Goal: Information Seeking & Learning: Learn about a topic

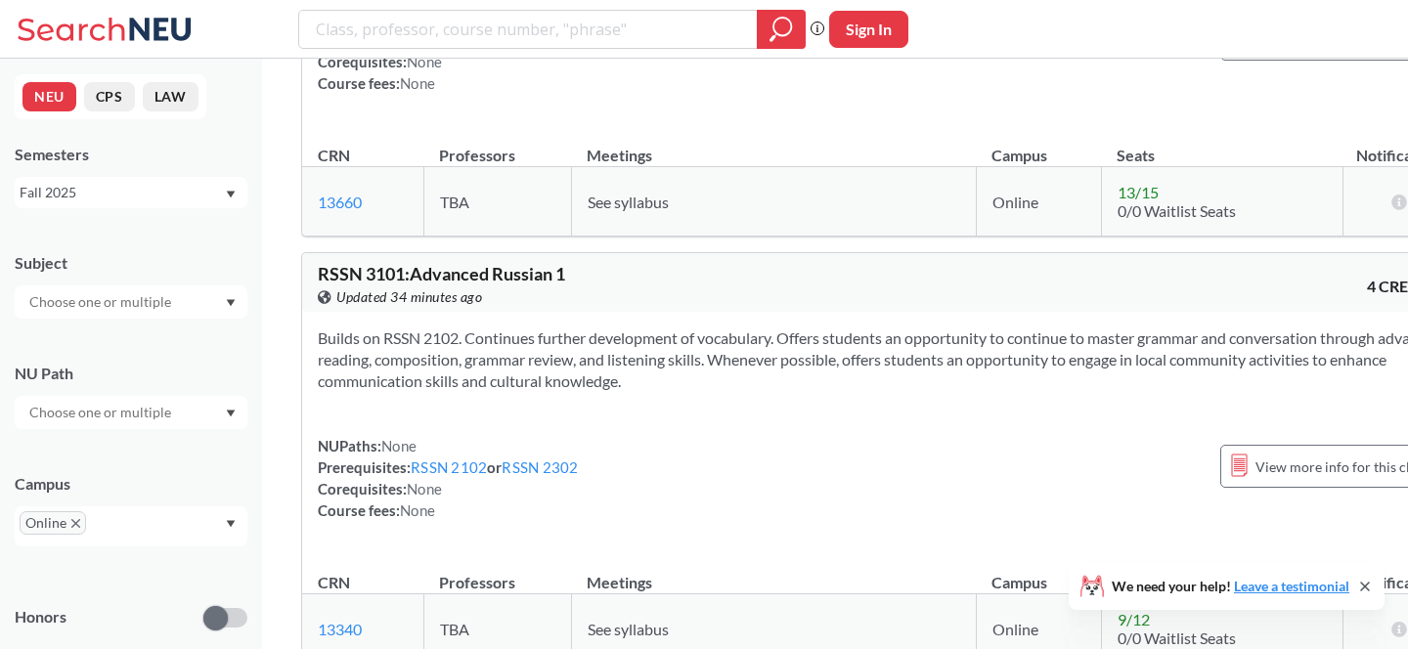
scroll to position [86431, 0]
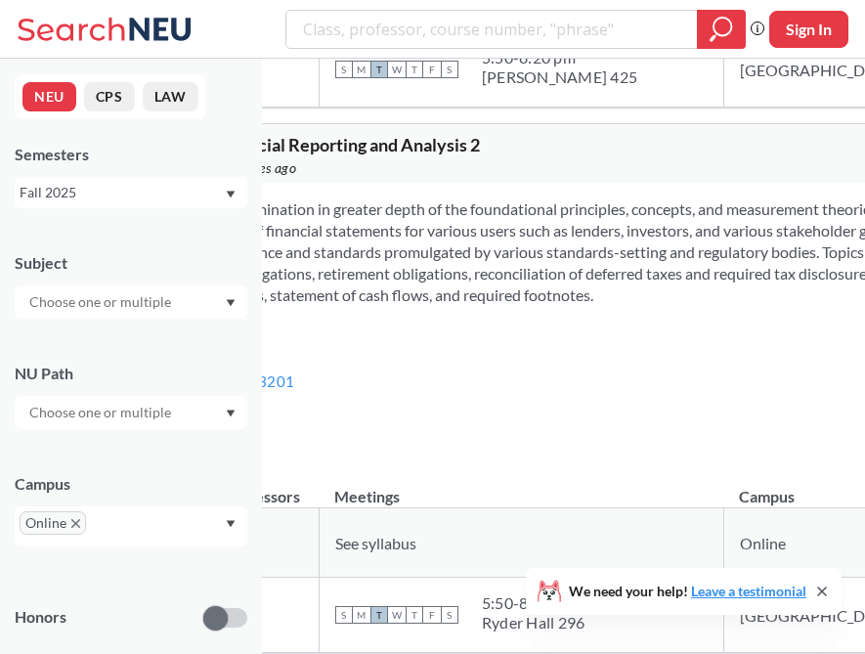
scroll to position [91827, 0]
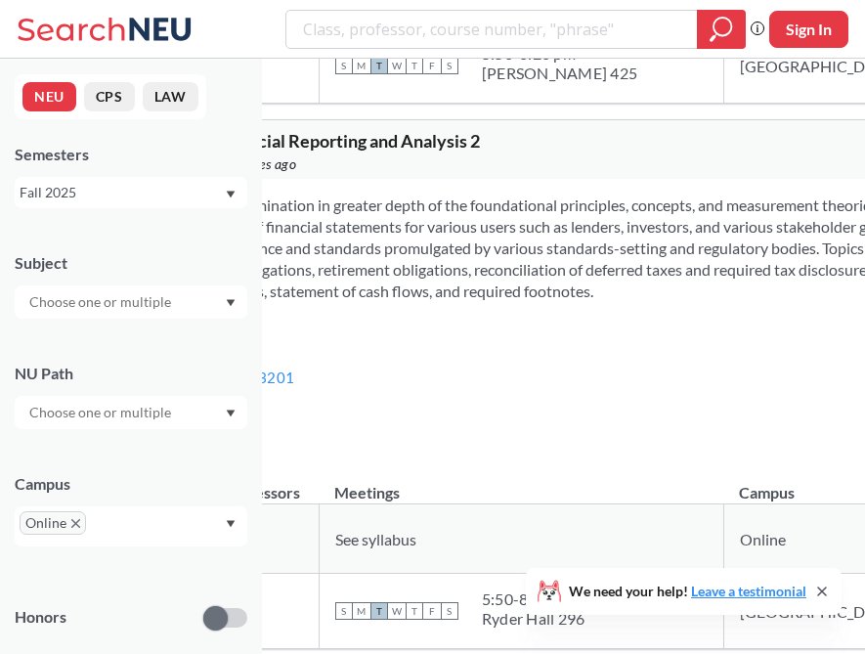
click at [821, 590] on icon at bounding box center [823, 592] width 16 height 16
drag, startPoint x: 473, startPoint y: 296, endPoint x: 277, endPoint y: 187, distance: 225.0
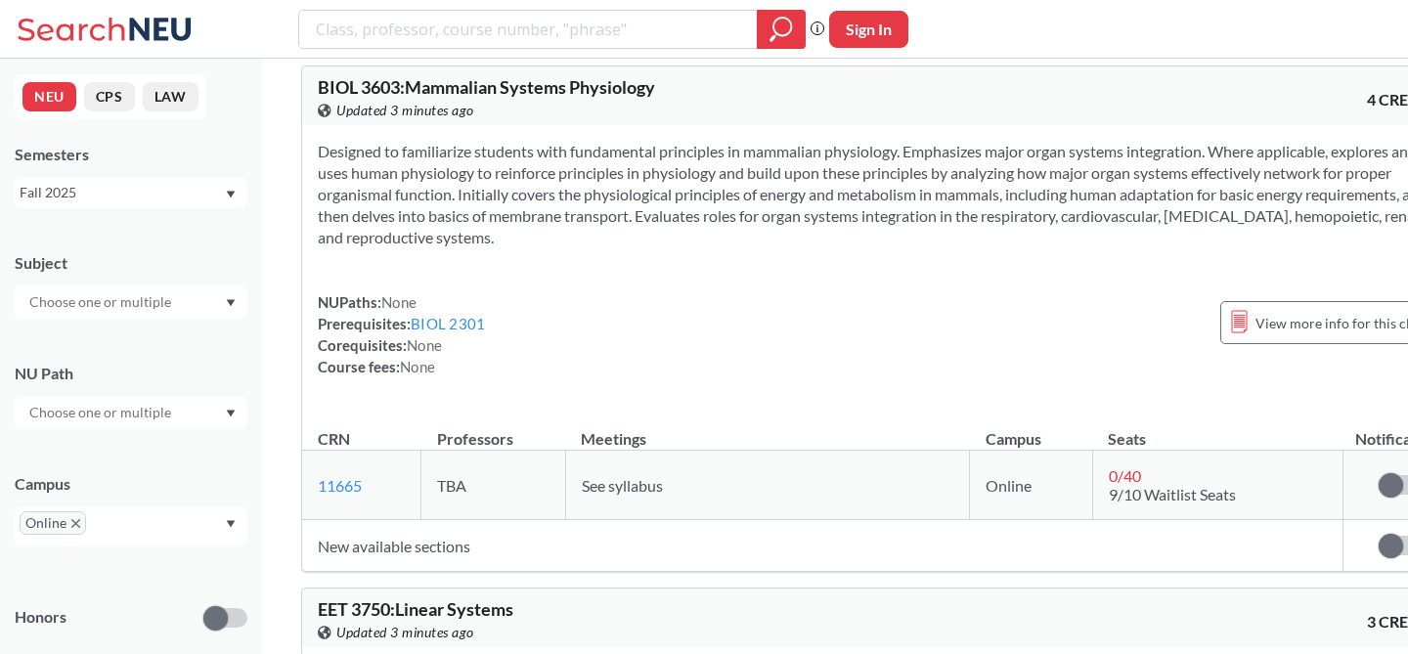
scroll to position [115379, 0]
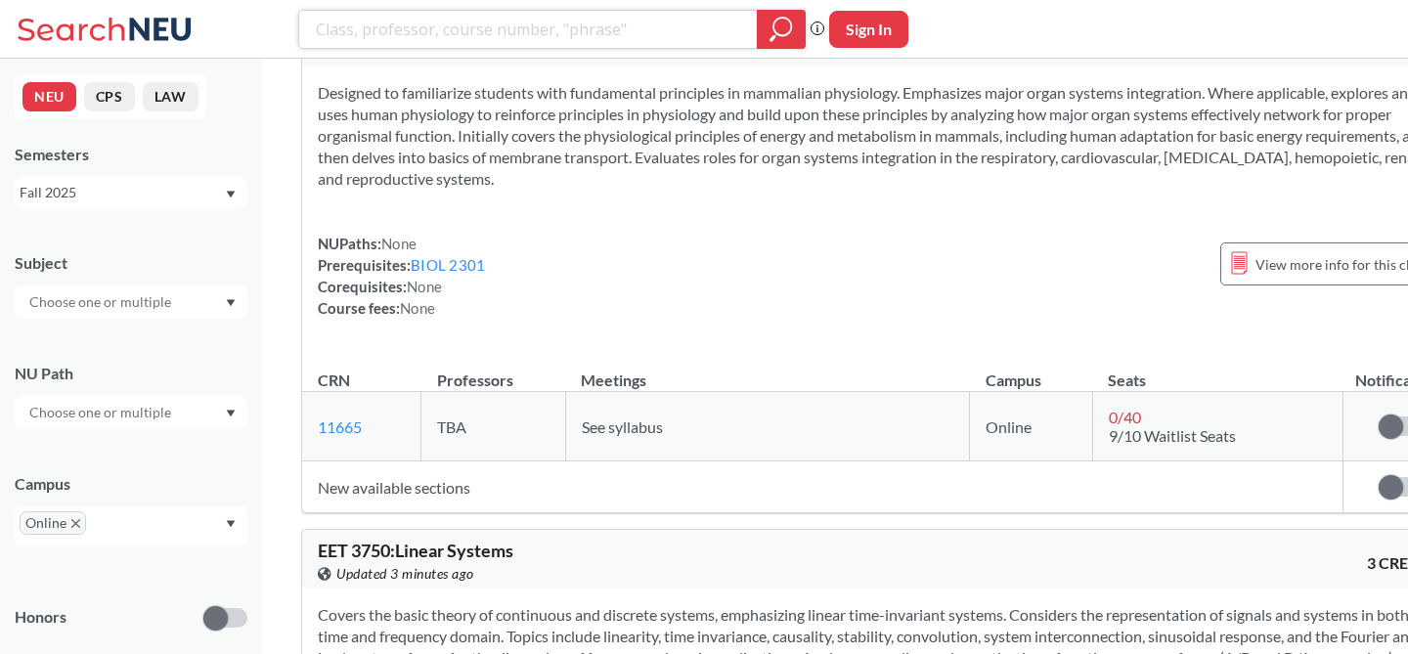
click at [510, 42] on input "search" at bounding box center [528, 29] width 429 height 33
type input "[DEMOGRAPHIC_DATA]"
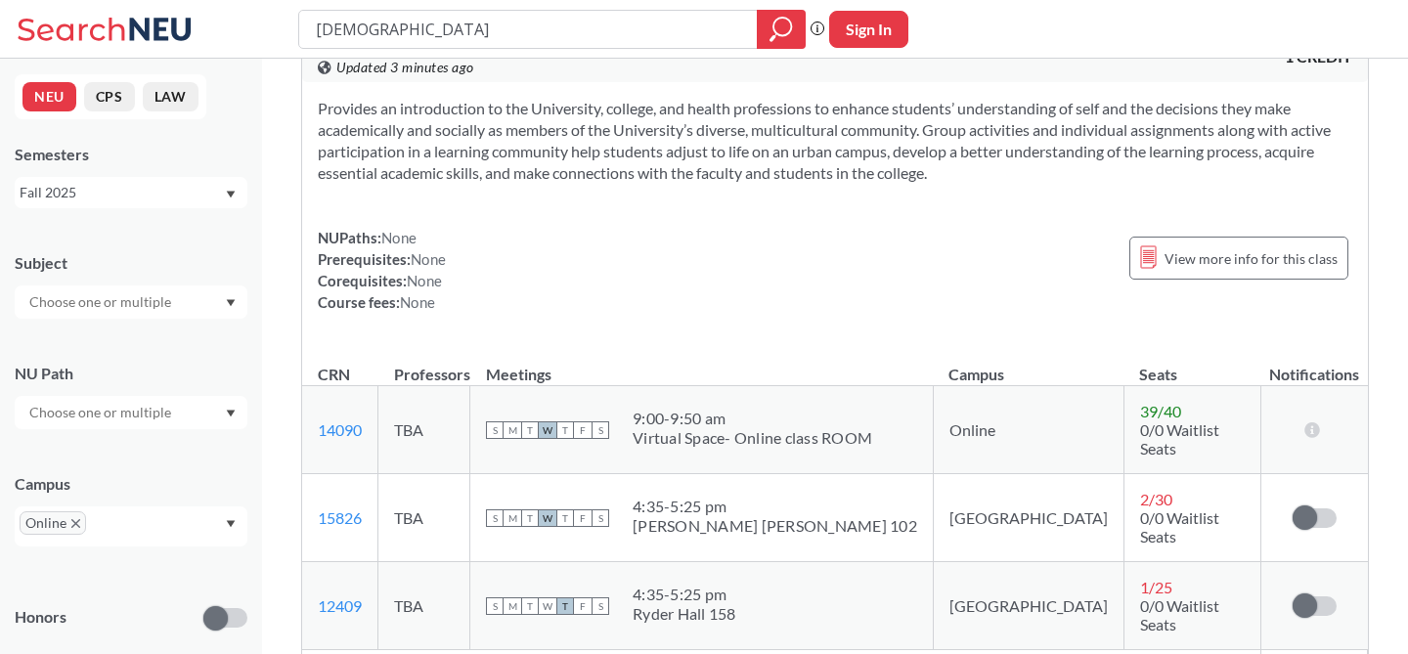
scroll to position [1640, 0]
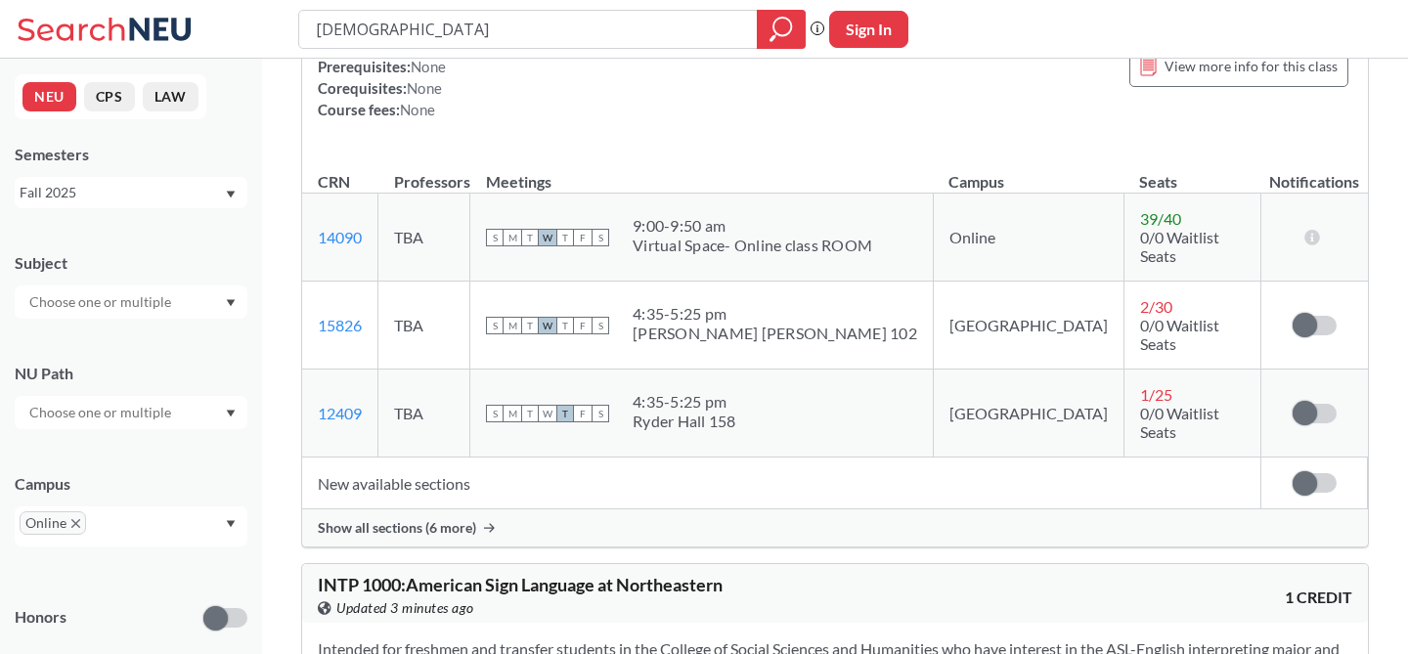
click at [414, 22] on input "[DEMOGRAPHIC_DATA]" at bounding box center [528, 29] width 429 height 33
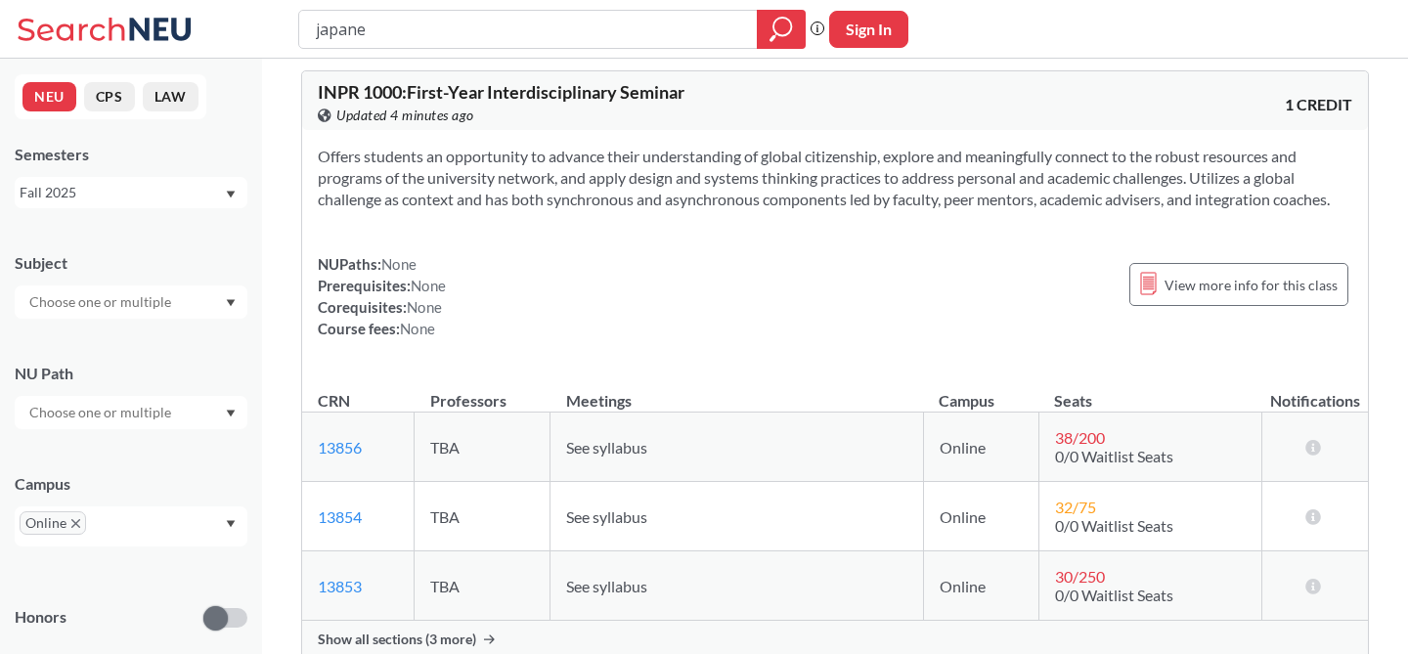
scroll to position [3927, 0]
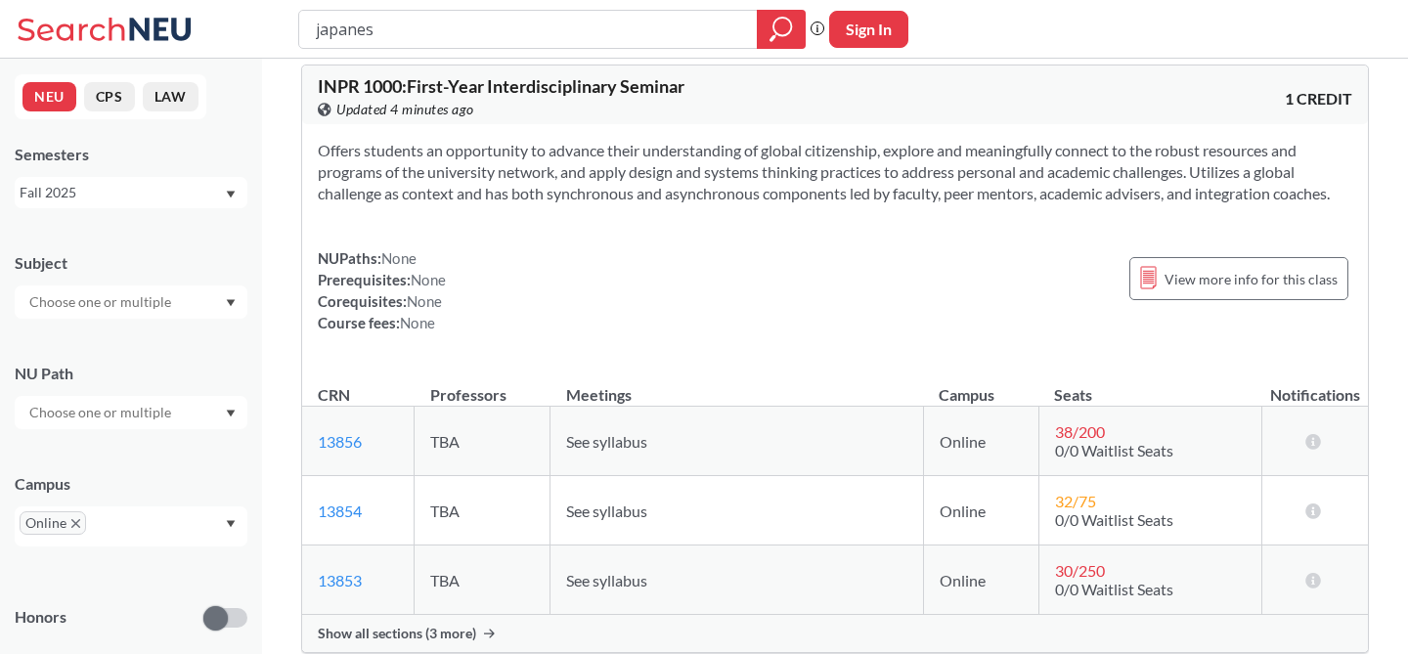
type input "japanese"
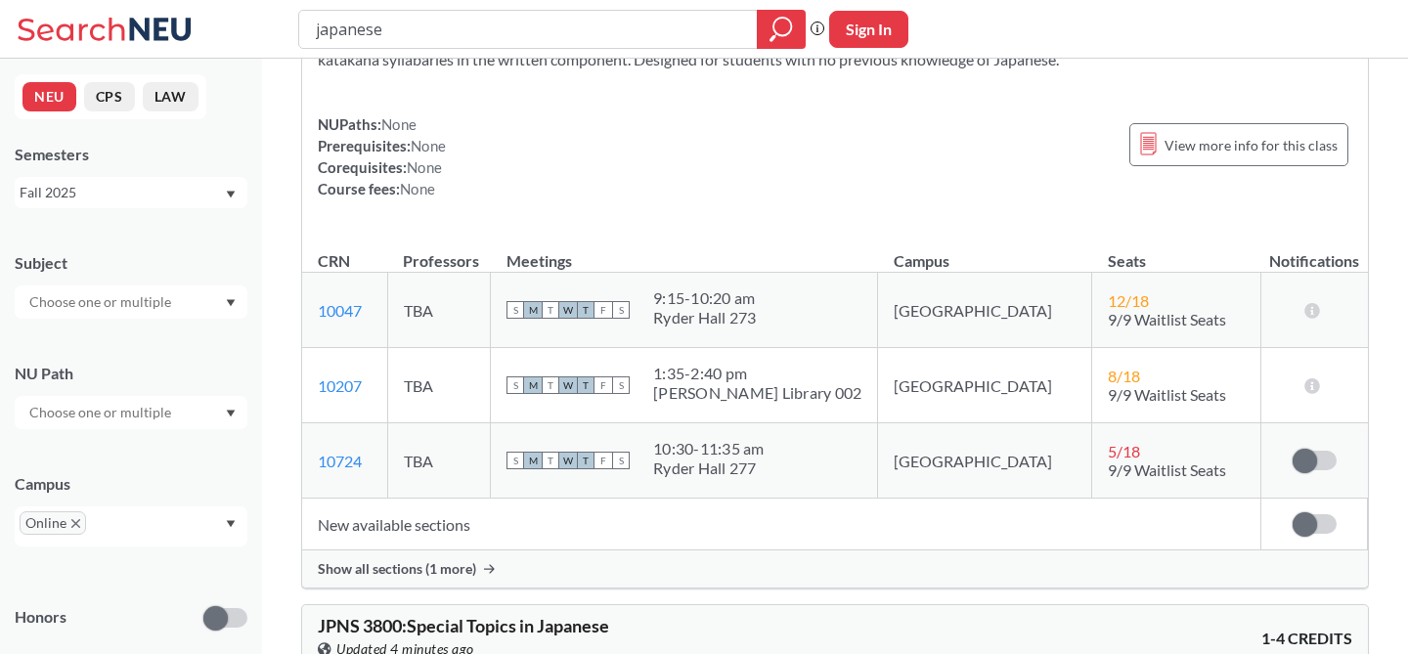
scroll to position [221, 0]
click at [480, 572] on div "Show all sections (1 more)" at bounding box center [835, 568] width 1066 height 37
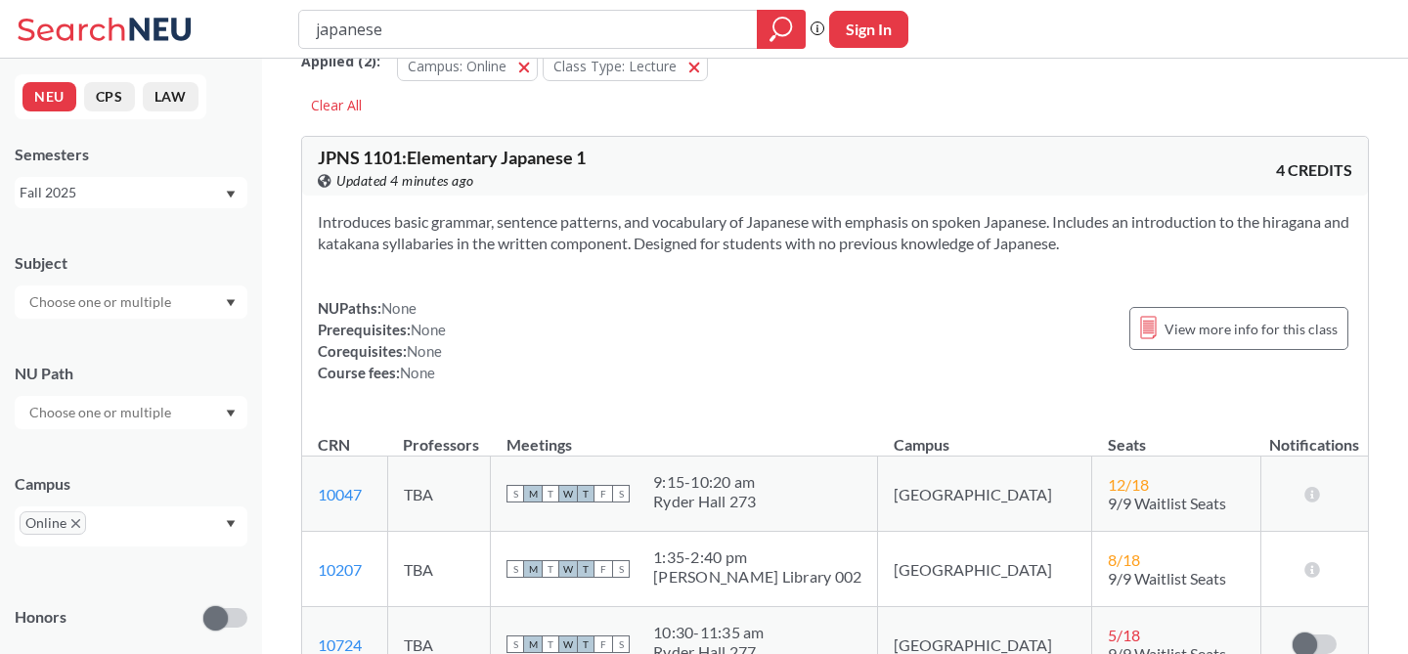
scroll to position [0, 0]
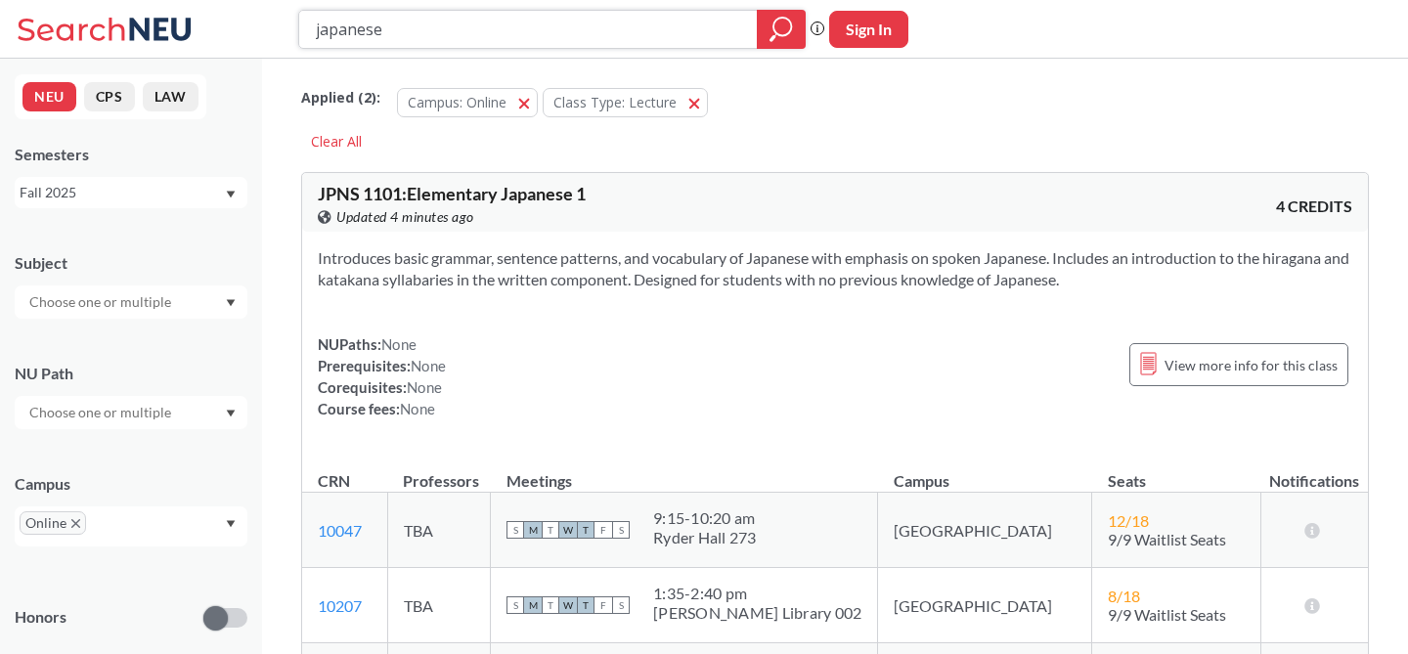
click at [578, 40] on input "japanese" at bounding box center [528, 29] width 429 height 33
click at [702, 387] on div "NUPaths: None Prerequisites: None Corequisites: None Course fees: None View mor…" at bounding box center [835, 376] width 1035 height 86
drag, startPoint x: 400, startPoint y: 190, endPoint x: 306, endPoint y: 189, distance: 93.9
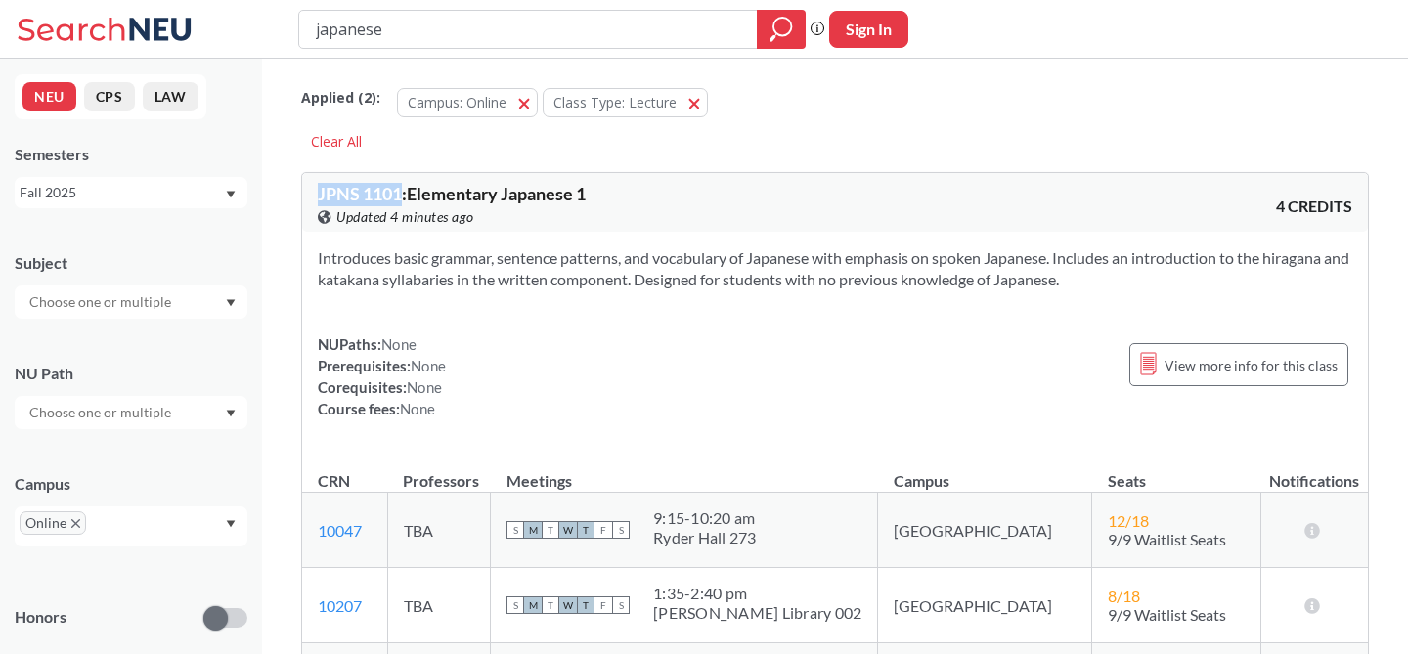
click at [306, 189] on div "JPNS 1101 : Elementary Japanese 1 View this course on Banner. Updated 4 minutes…" at bounding box center [835, 202] width 1066 height 59
click at [665, 299] on div "Introduces basic grammar, sentence patterns, and vocabulary of Japanese with em…" at bounding box center [835, 341] width 1066 height 219
click at [688, 17] on input "japanese" at bounding box center [528, 29] width 429 height 33
click at [688, 20] on input "japanese" at bounding box center [528, 29] width 429 height 33
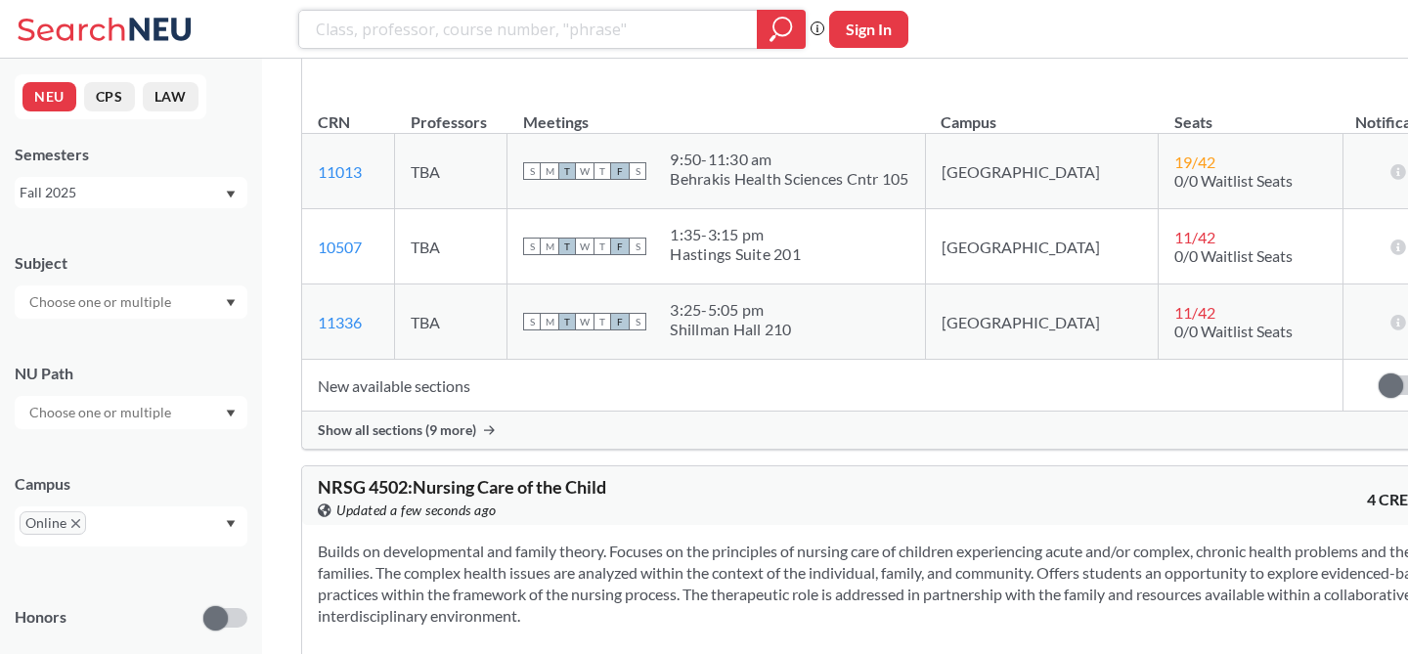
scroll to position [126283, 0]
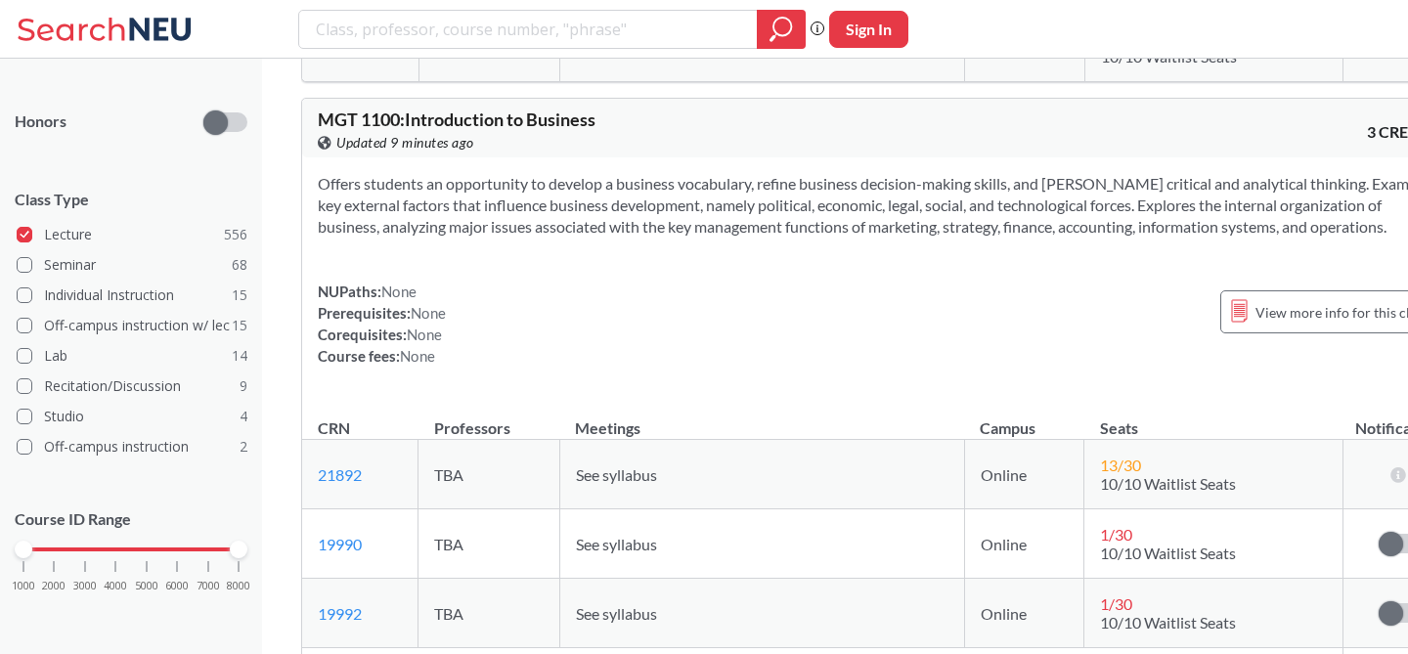
scroll to position [8020, 0]
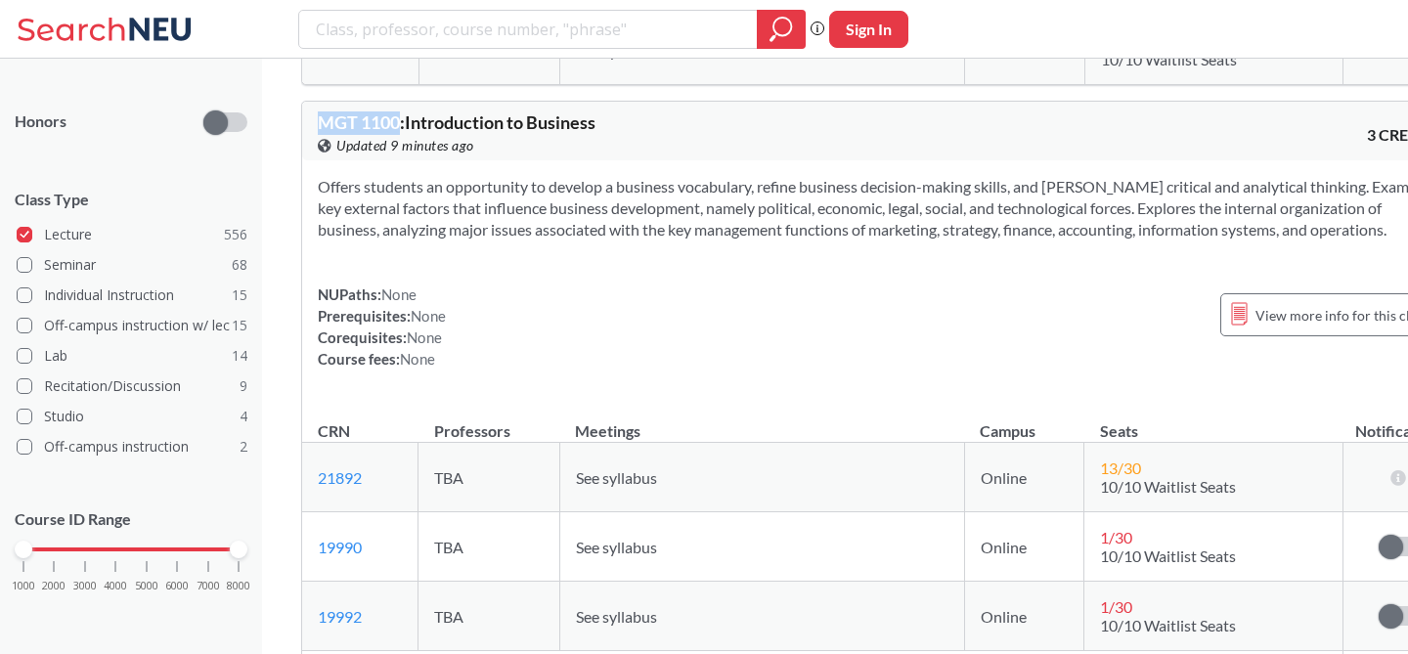
drag, startPoint x: 400, startPoint y: 226, endPoint x: 316, endPoint y: 216, distance: 84.7
click at [316, 160] on div "MGT 1100 : Introduction to Business View this course on Banner. Updated 9 minut…" at bounding box center [880, 131] width 1157 height 59
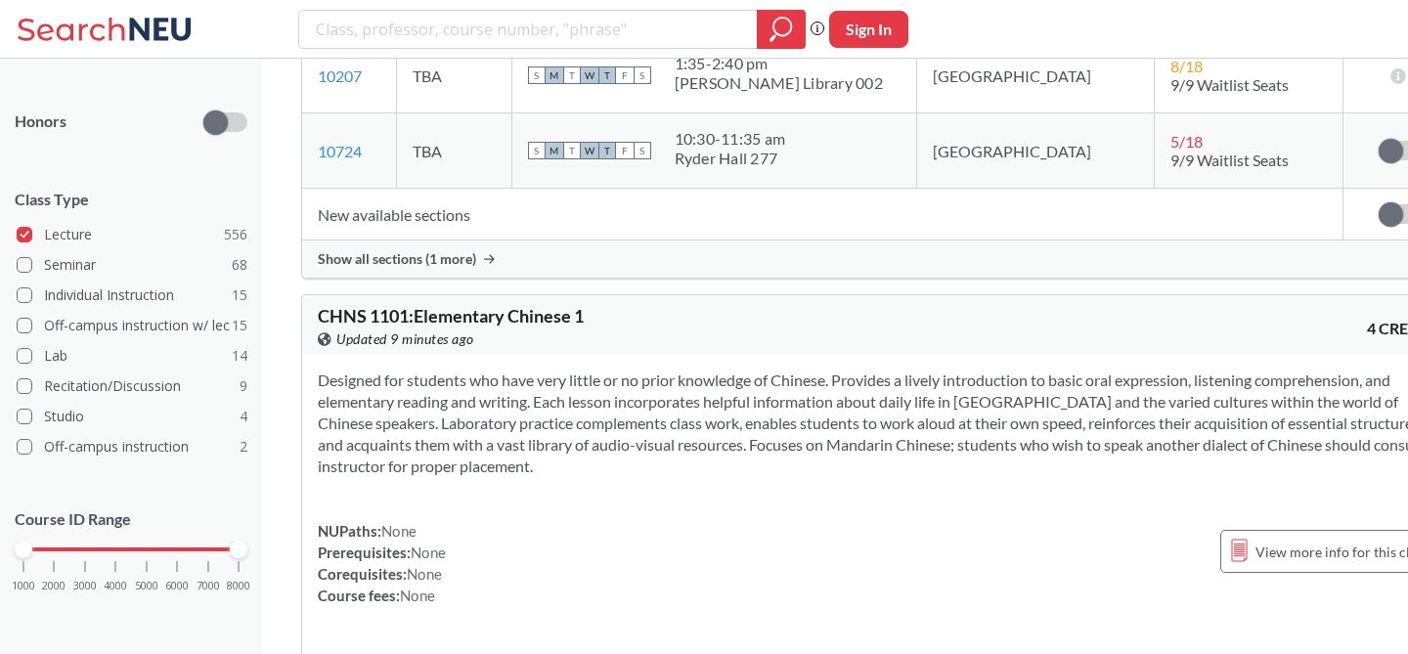
scroll to position [12014, 0]
click at [446, 269] on span "Show all sections (1 more)" at bounding box center [397, 260] width 158 height 18
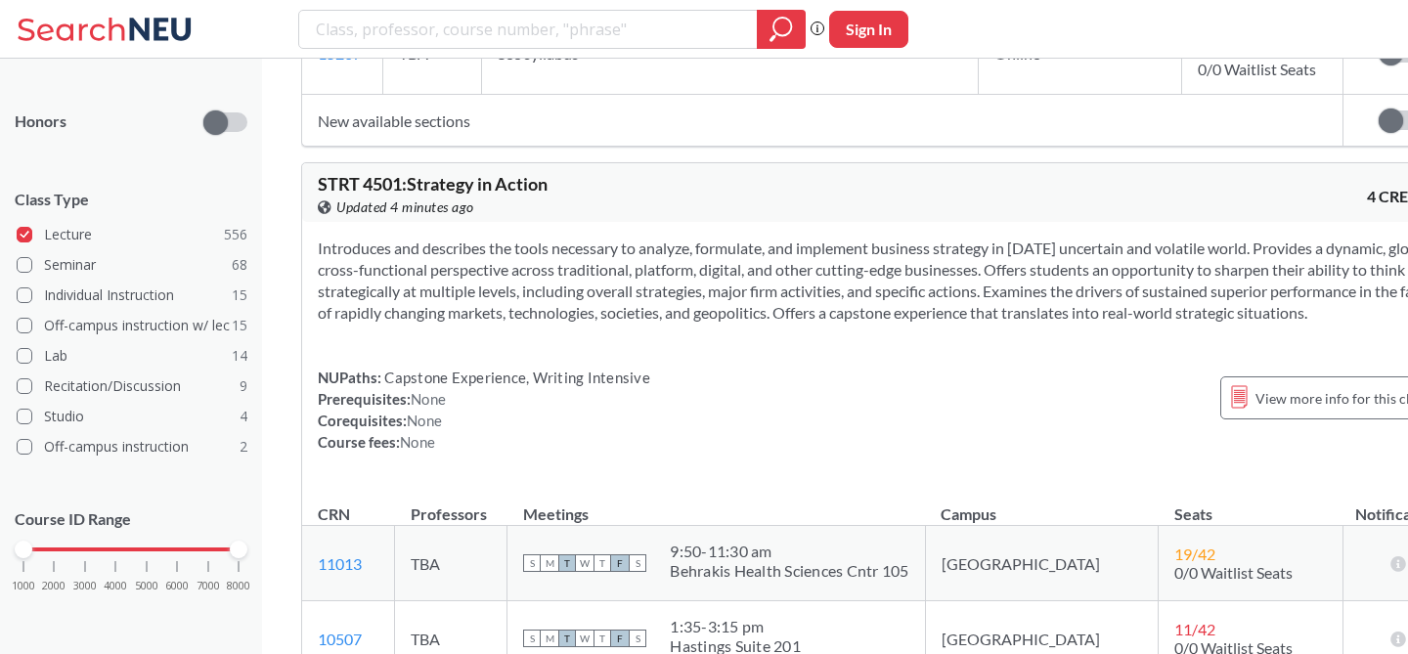
scroll to position [125936, 0]
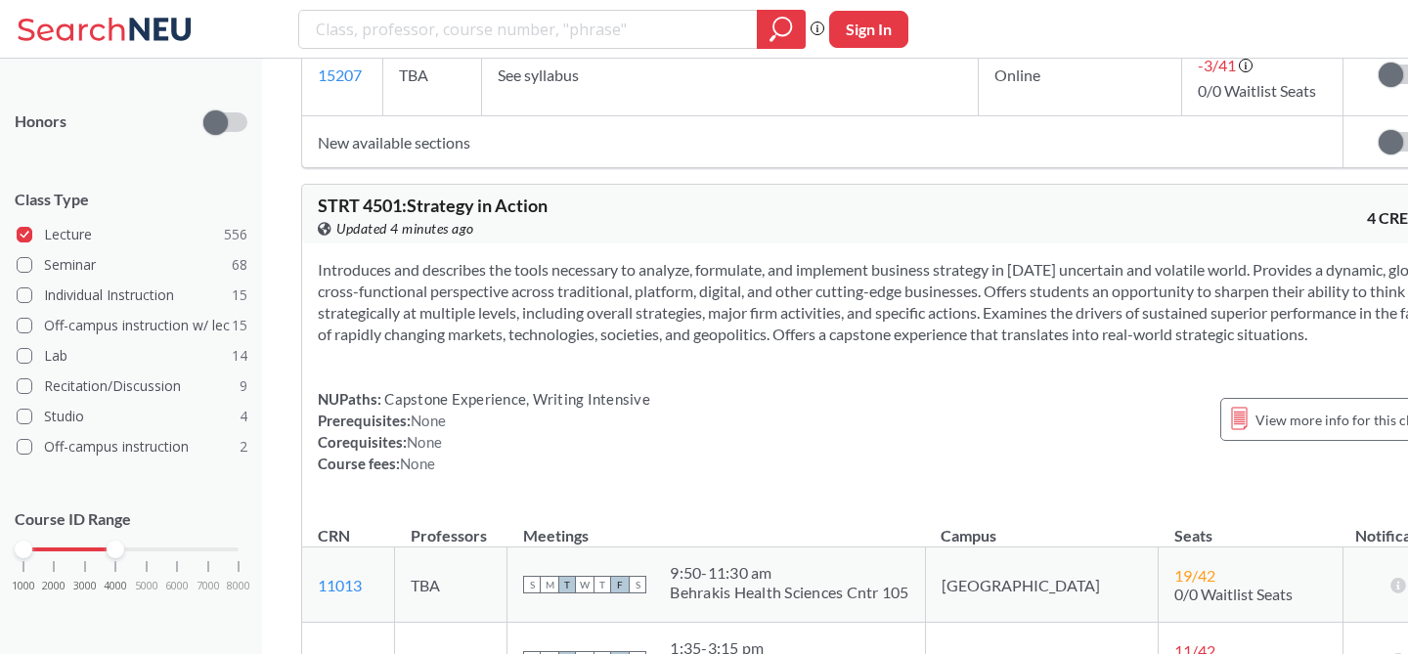
drag, startPoint x: 236, startPoint y: 552, endPoint x: 124, endPoint y: 553, distance: 111.5
click at [124, 553] on div "1000 2000 3000 4000 5000 6000 7000 8000" at bounding box center [130, 550] width 215 height 14
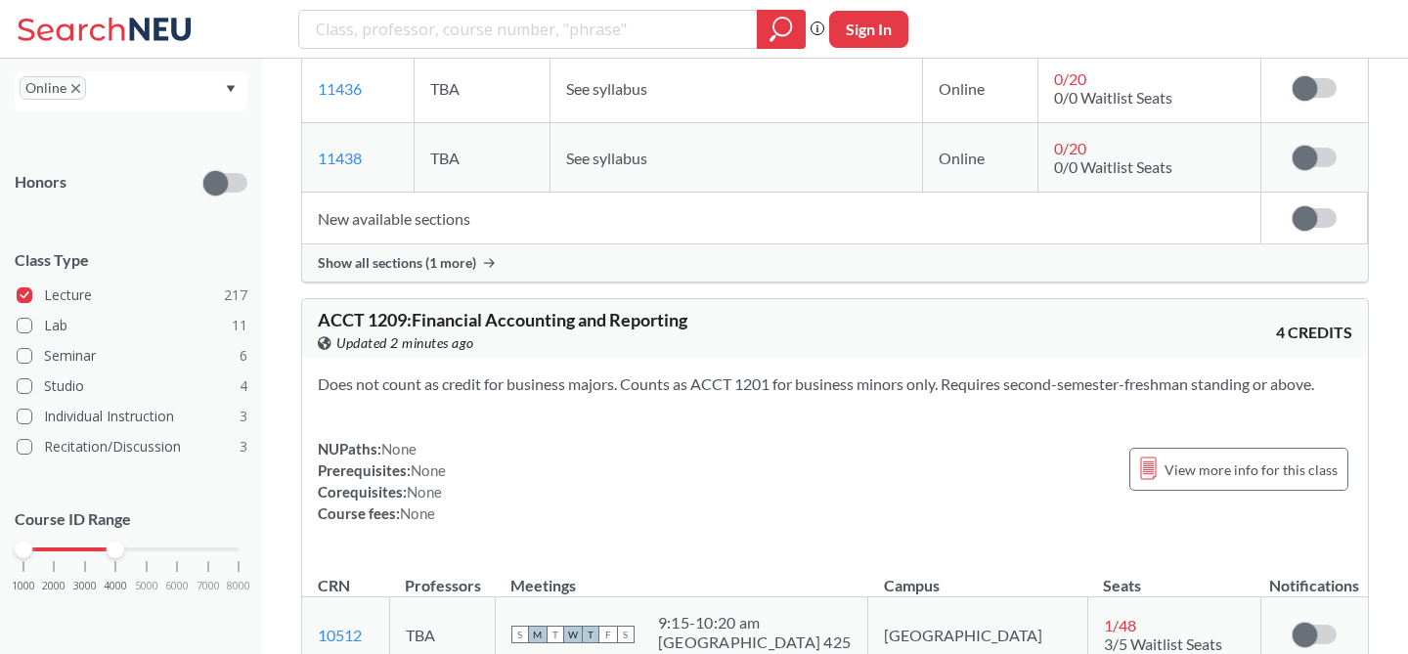
scroll to position [35266, 0]
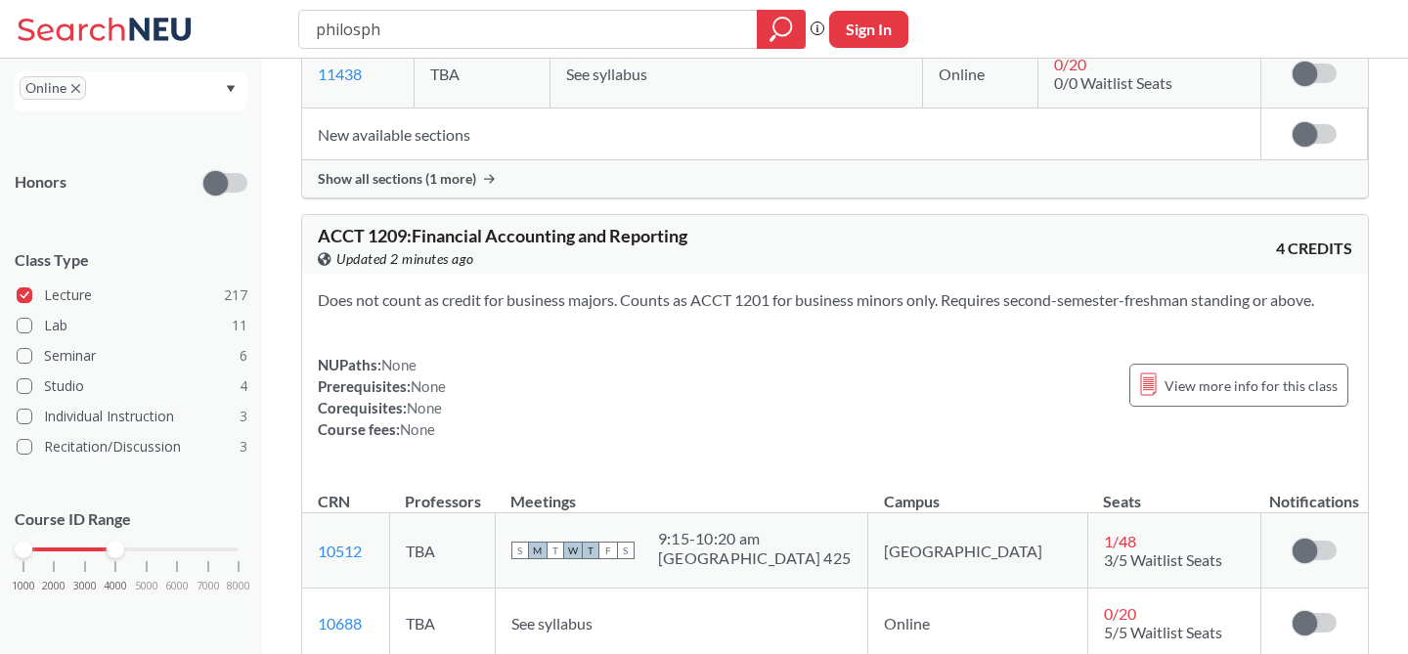
type input "philosphy"
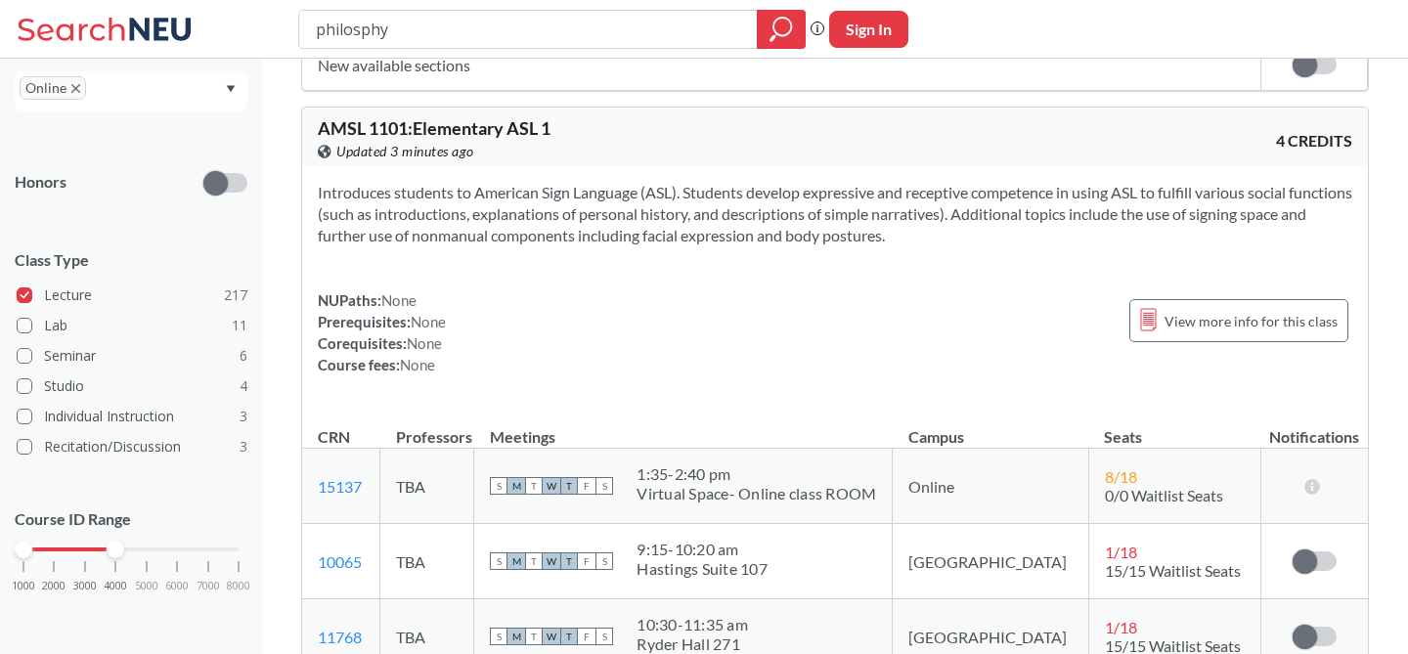
scroll to position [15068, 0]
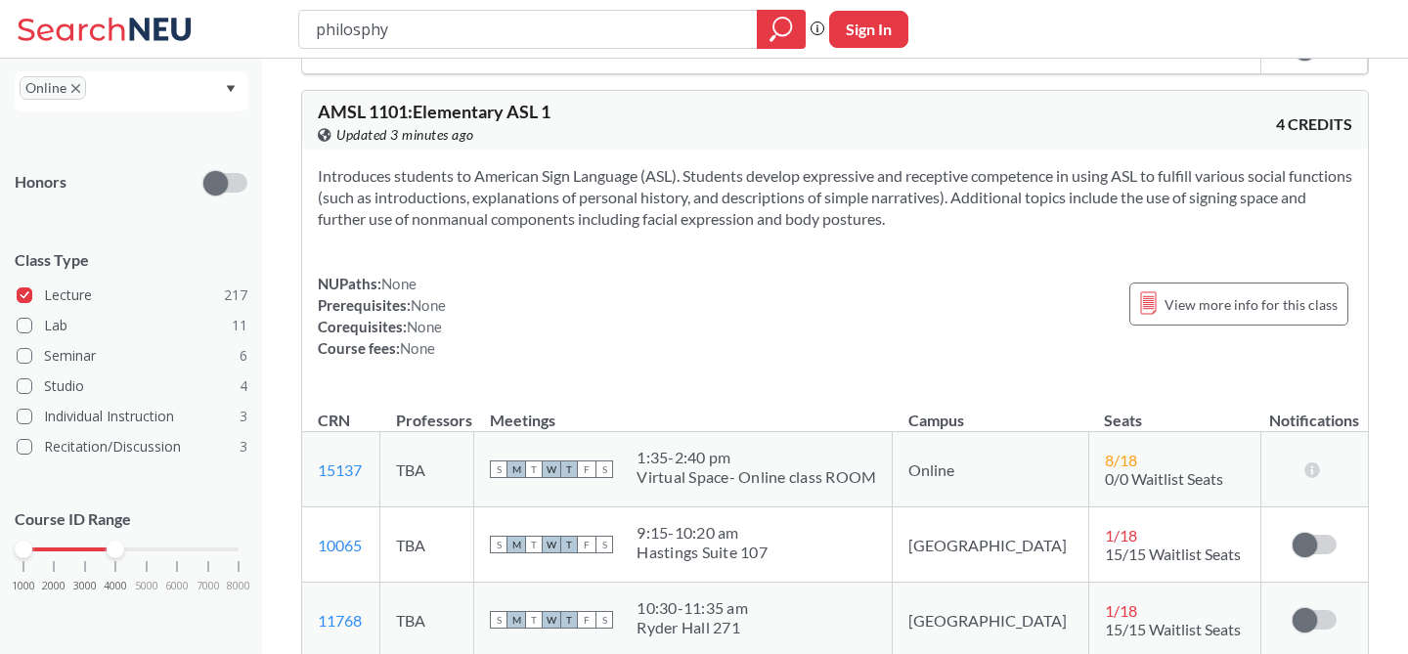
click at [530, 432] on td "S M T W T F S 1:35 - 2:40 pm Virtual Space- Online class ROOM" at bounding box center [683, 469] width 419 height 75
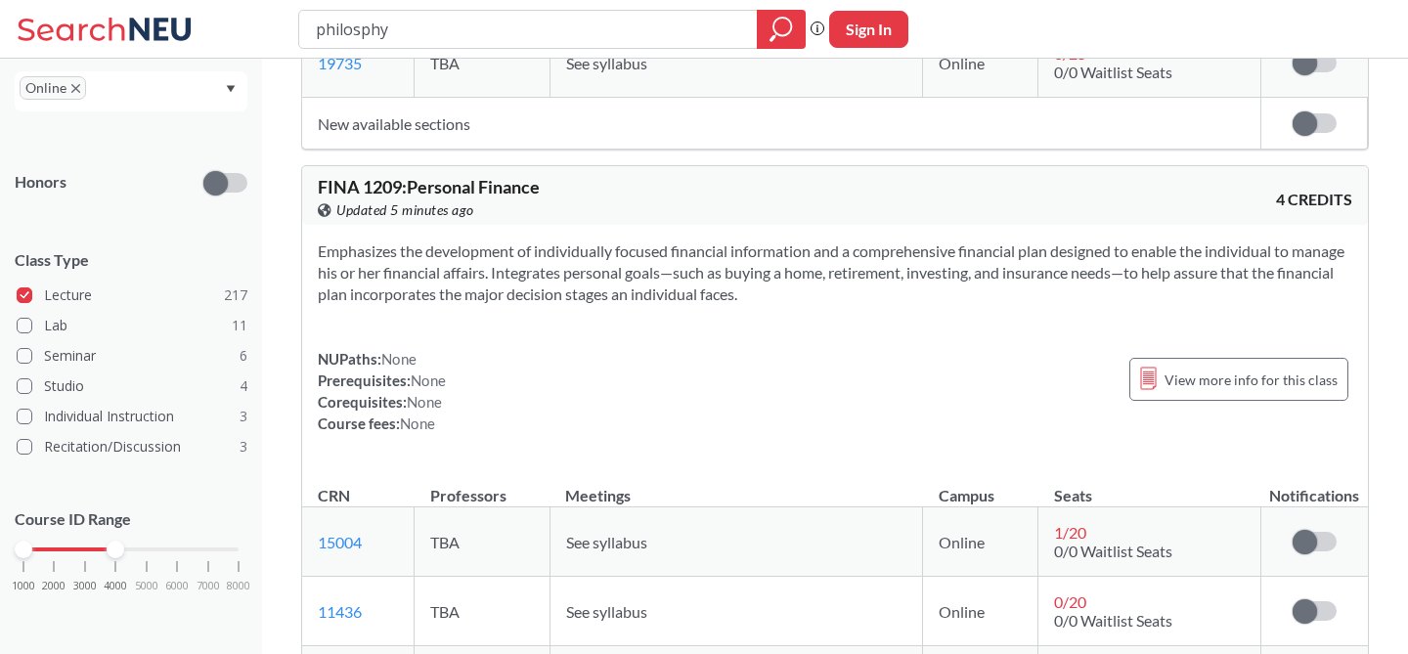
scroll to position [34956, 0]
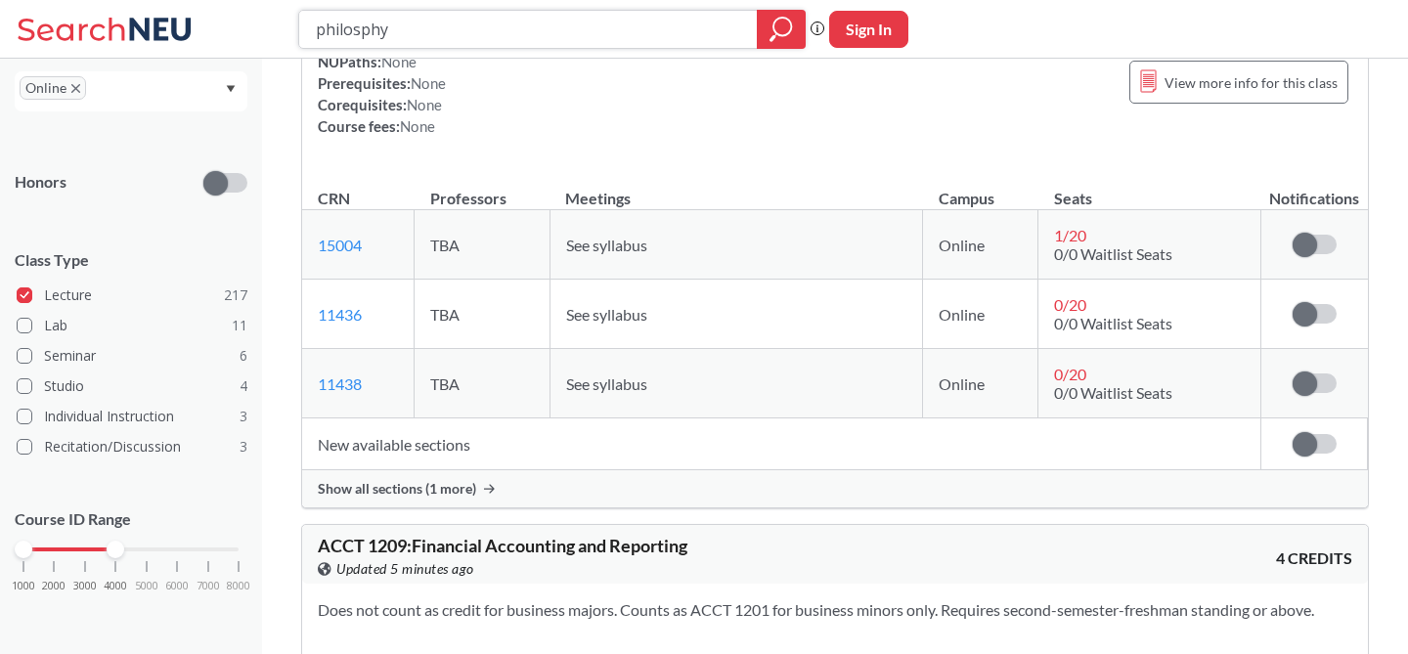
click at [573, 27] on input "philosphy" at bounding box center [528, 29] width 429 height 33
type input "spirituality"
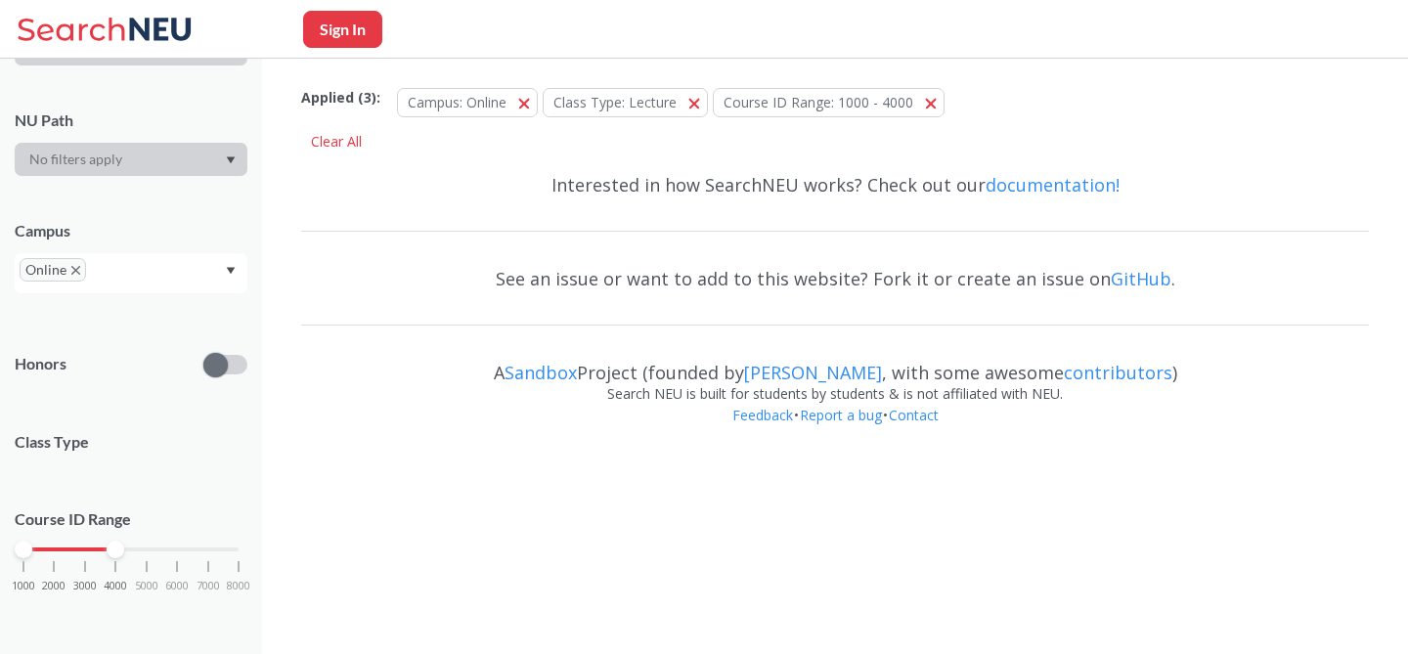
scroll to position [435, 0]
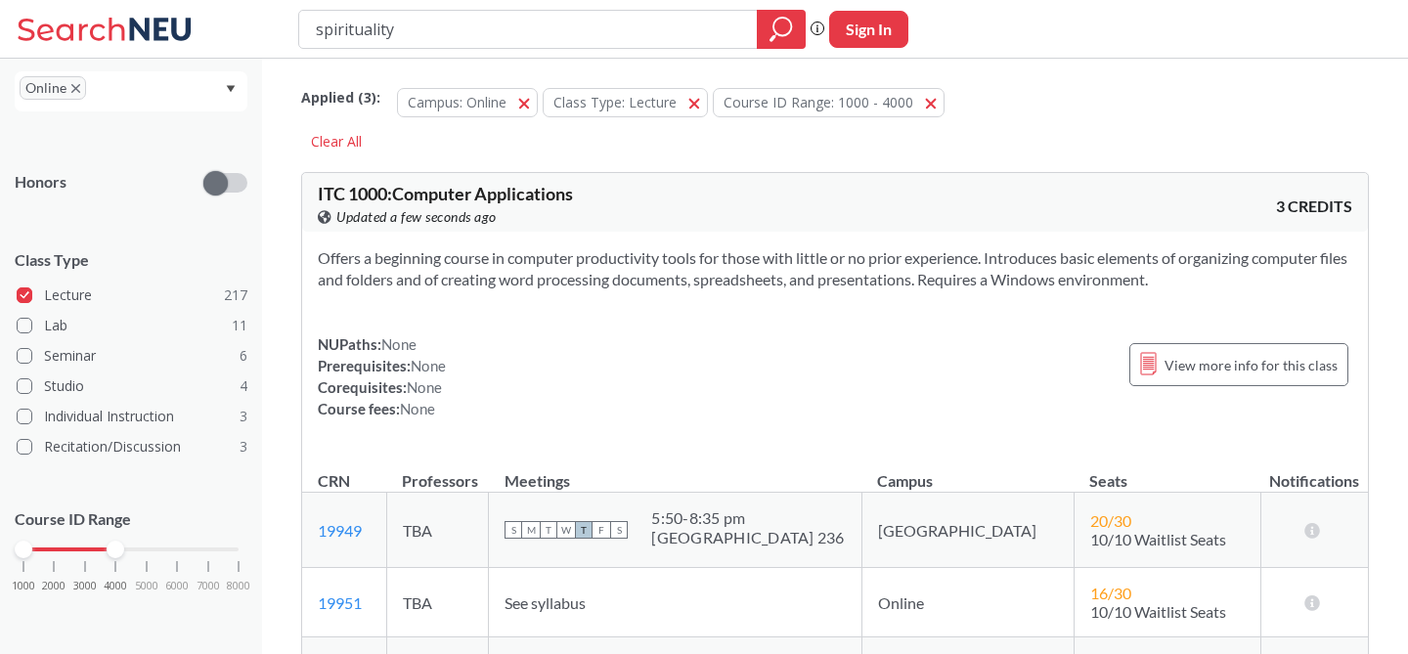
click at [649, 30] on input "spirituality" at bounding box center [528, 29] width 429 height 33
click at [527, 102] on button "Campus: Online Online" at bounding box center [467, 102] width 141 height 29
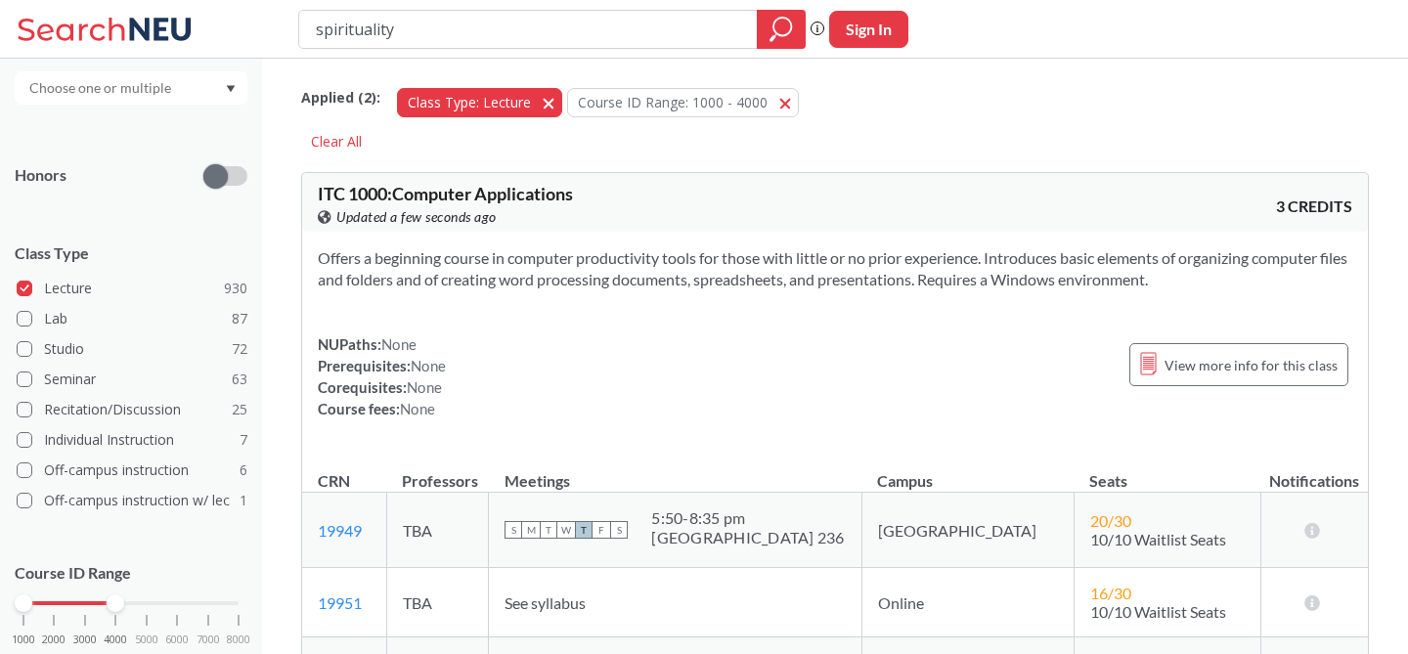
click at [550, 102] on button "Class Type: Lecture Lecture" at bounding box center [479, 102] width 165 height 29
click at [614, 101] on button "Course ID Range: 1000 - 4000 1000 - 4000" at bounding box center [513, 102] width 232 height 29
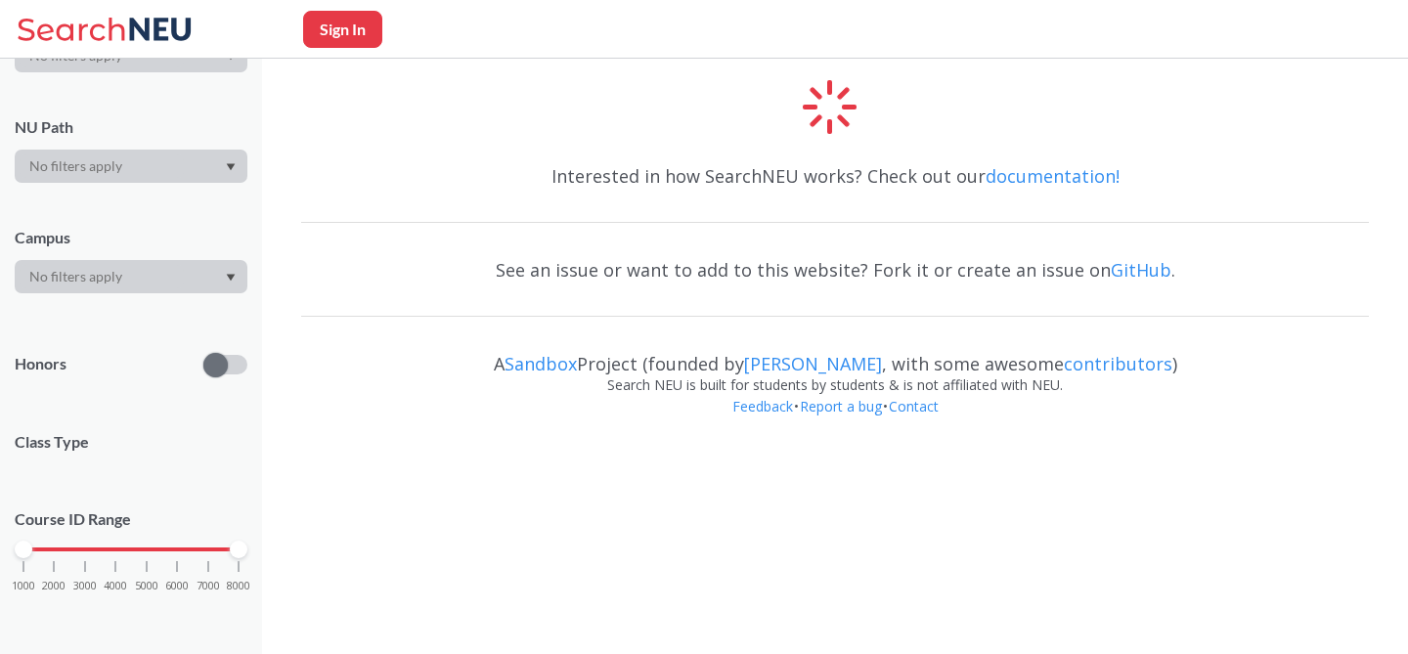
scroll to position [435, 0]
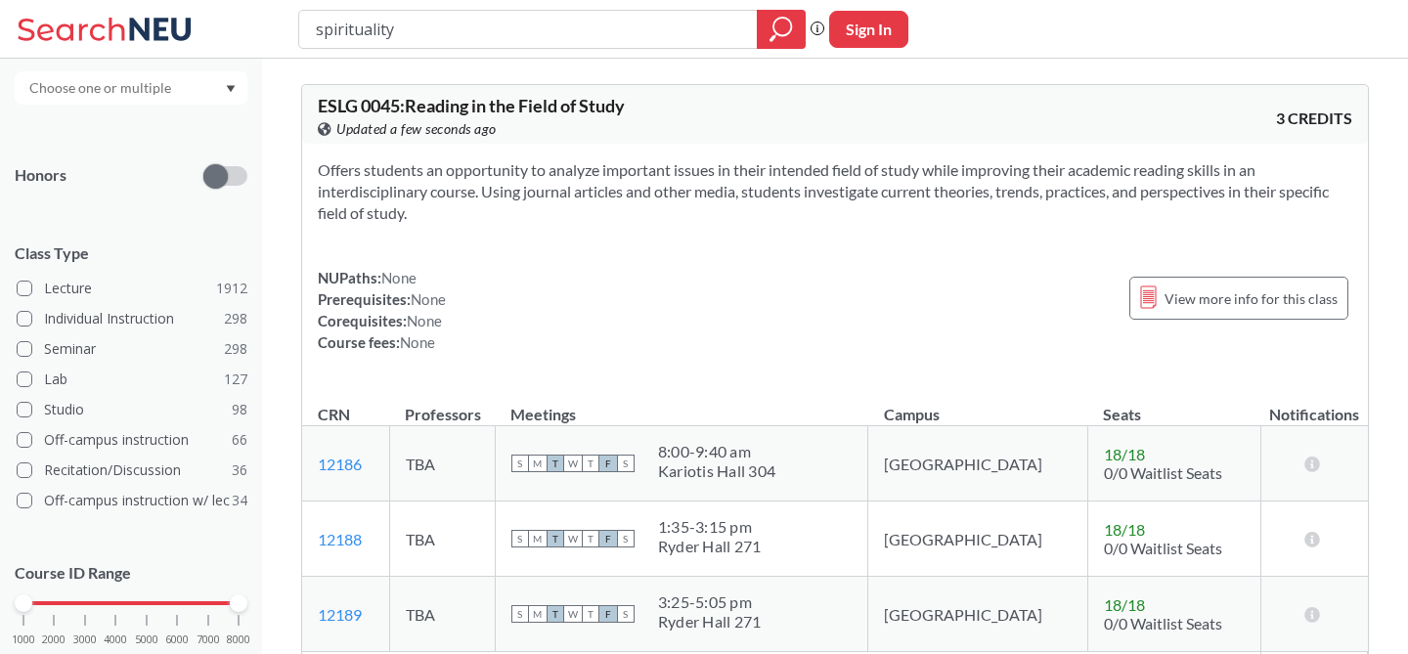
click at [541, 38] on input "spirituality" at bounding box center [528, 29] width 429 height 33
type input "pottery"
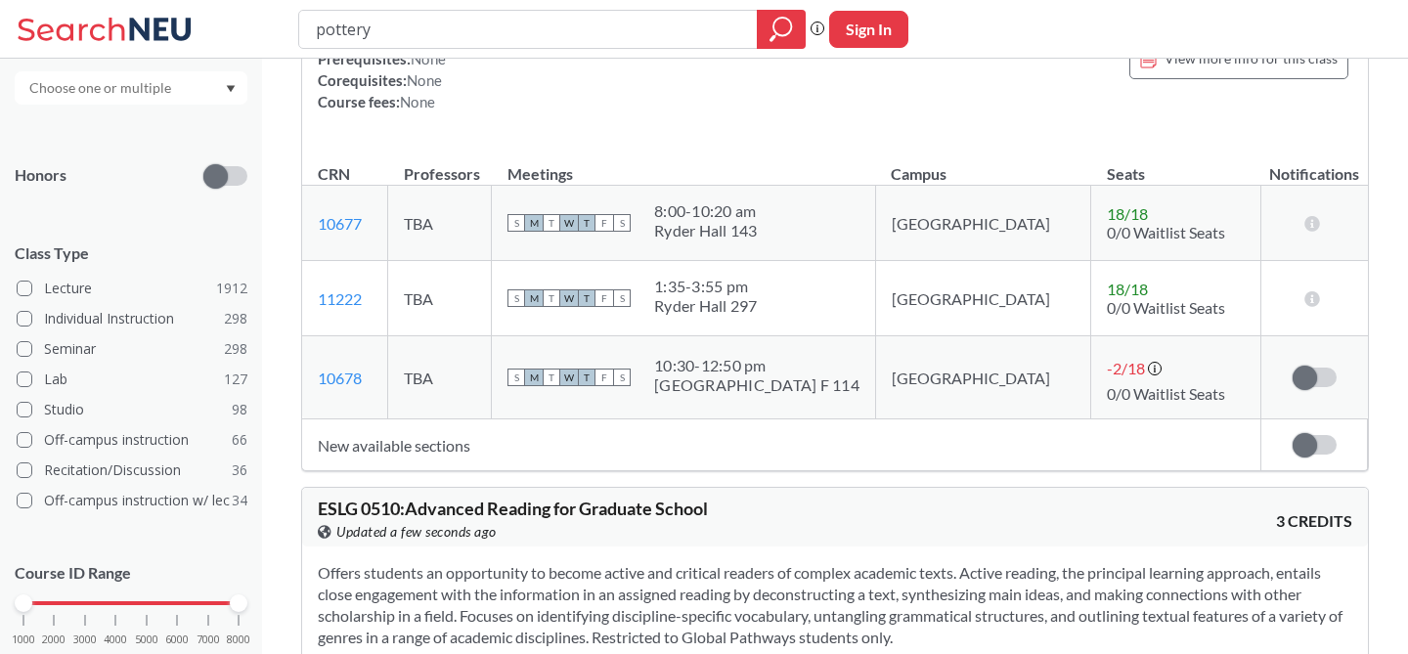
scroll to position [3698, 0]
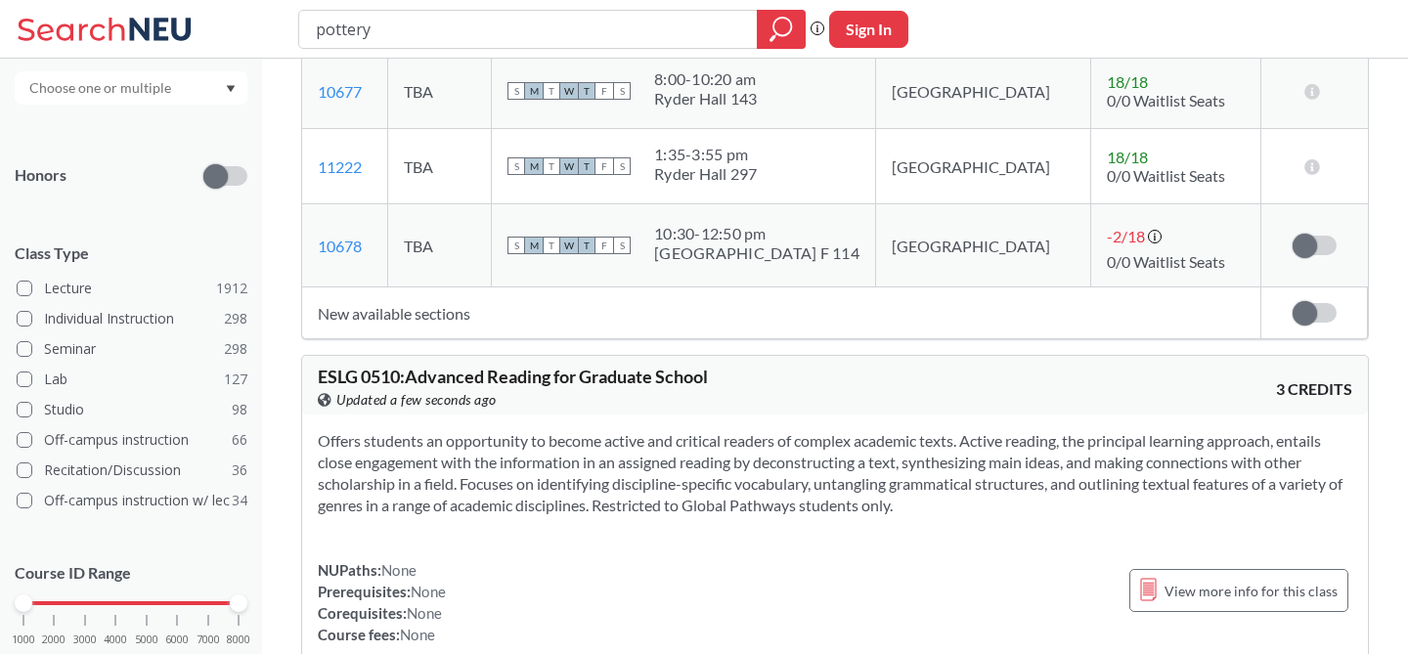
click at [501, 22] on input "pottery" at bounding box center [528, 29] width 429 height 33
type input "yoga"
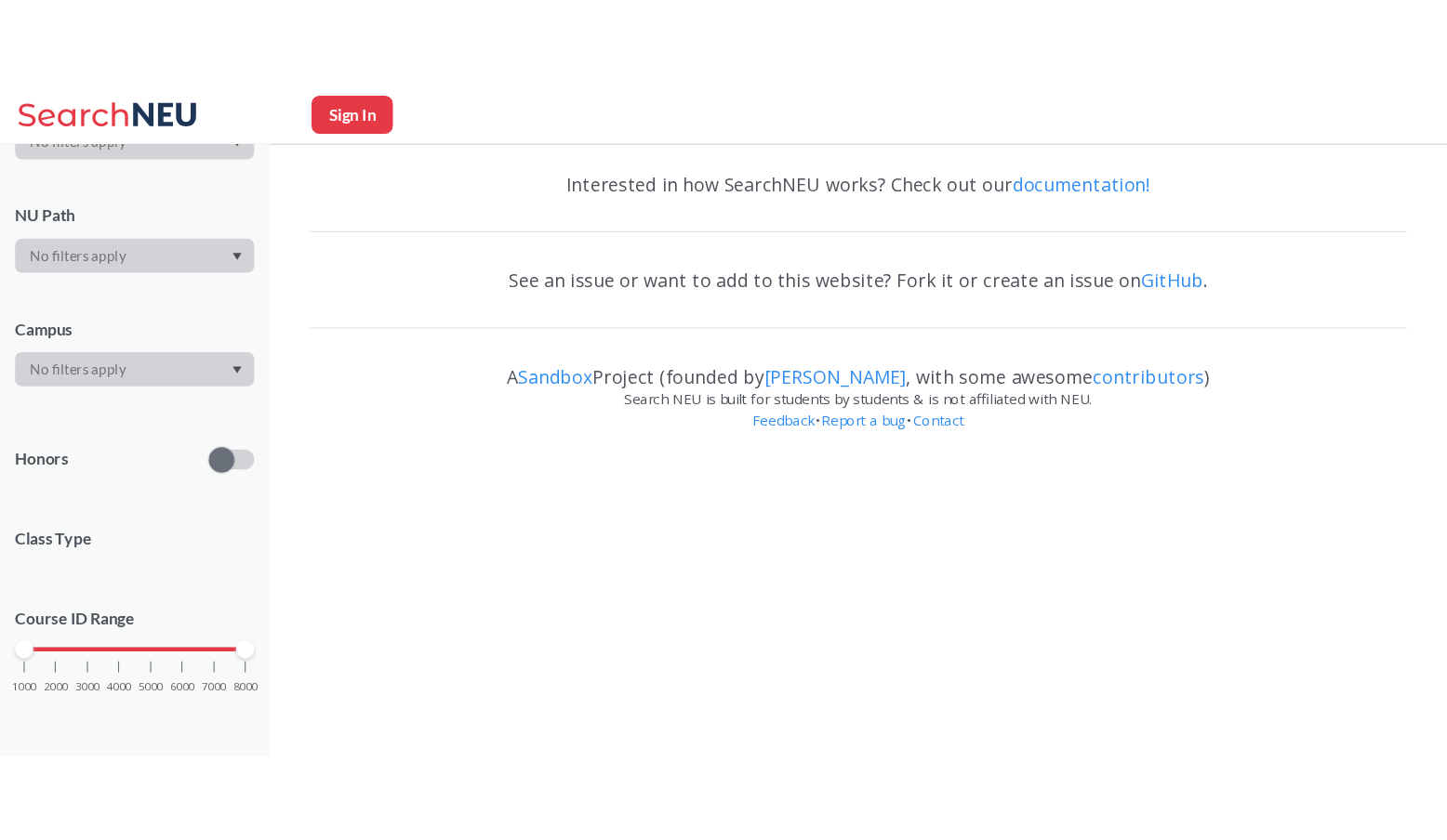
scroll to position [413, 0]
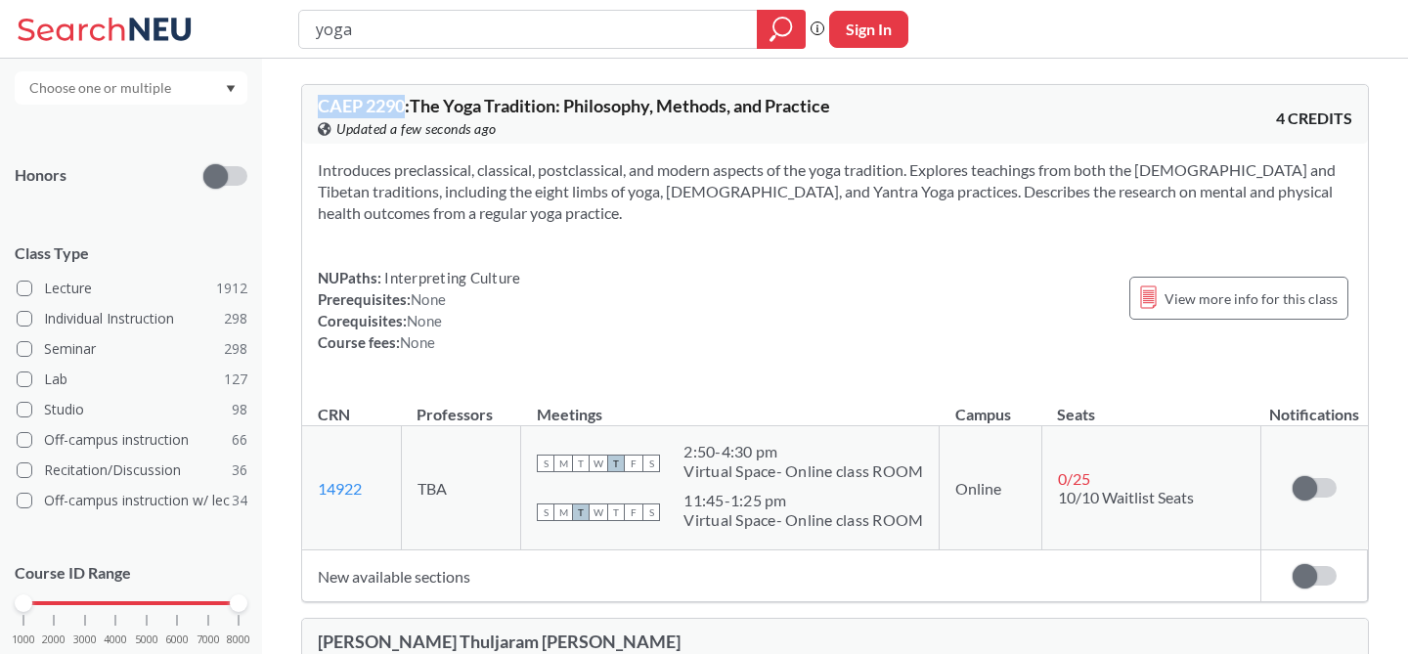
drag, startPoint x: 404, startPoint y: 108, endPoint x: 294, endPoint y: 106, distance: 109.5
copy span "CAEP 2290"
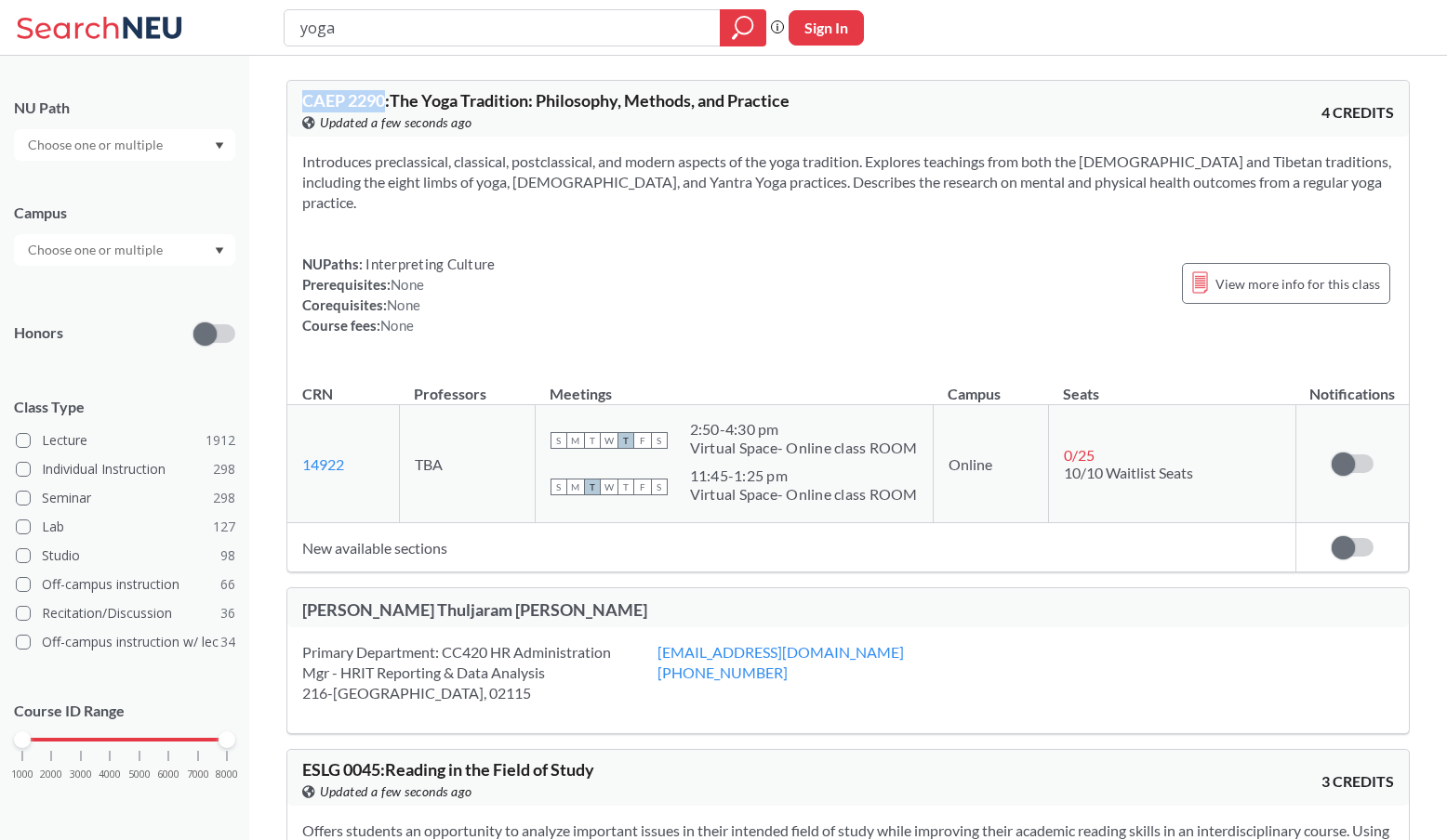
scroll to position [0, 0]
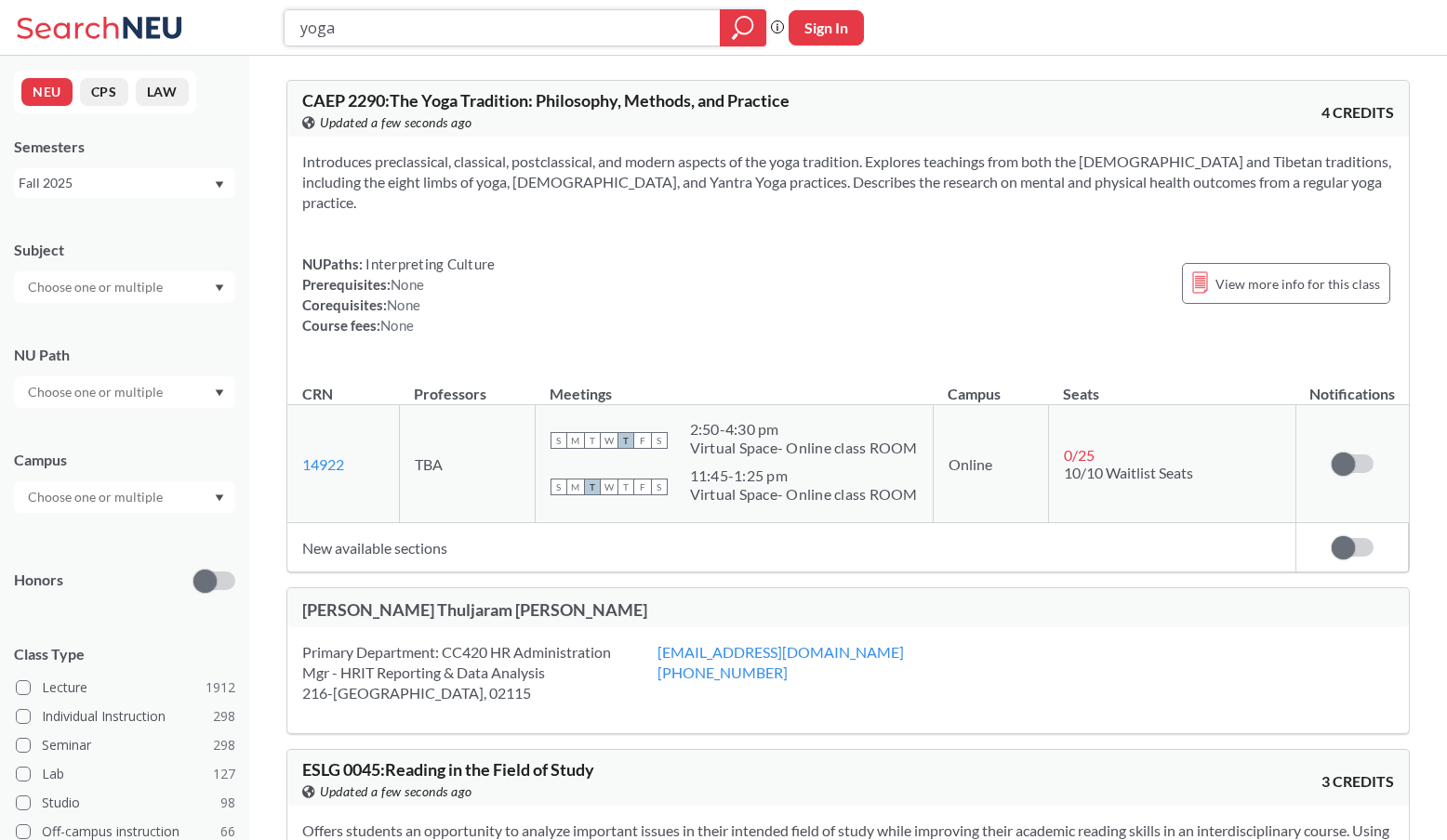
click at [556, 39] on input "yoga" at bounding box center [502, 28] width 408 height 31
paste input "18452"
type input "18452"
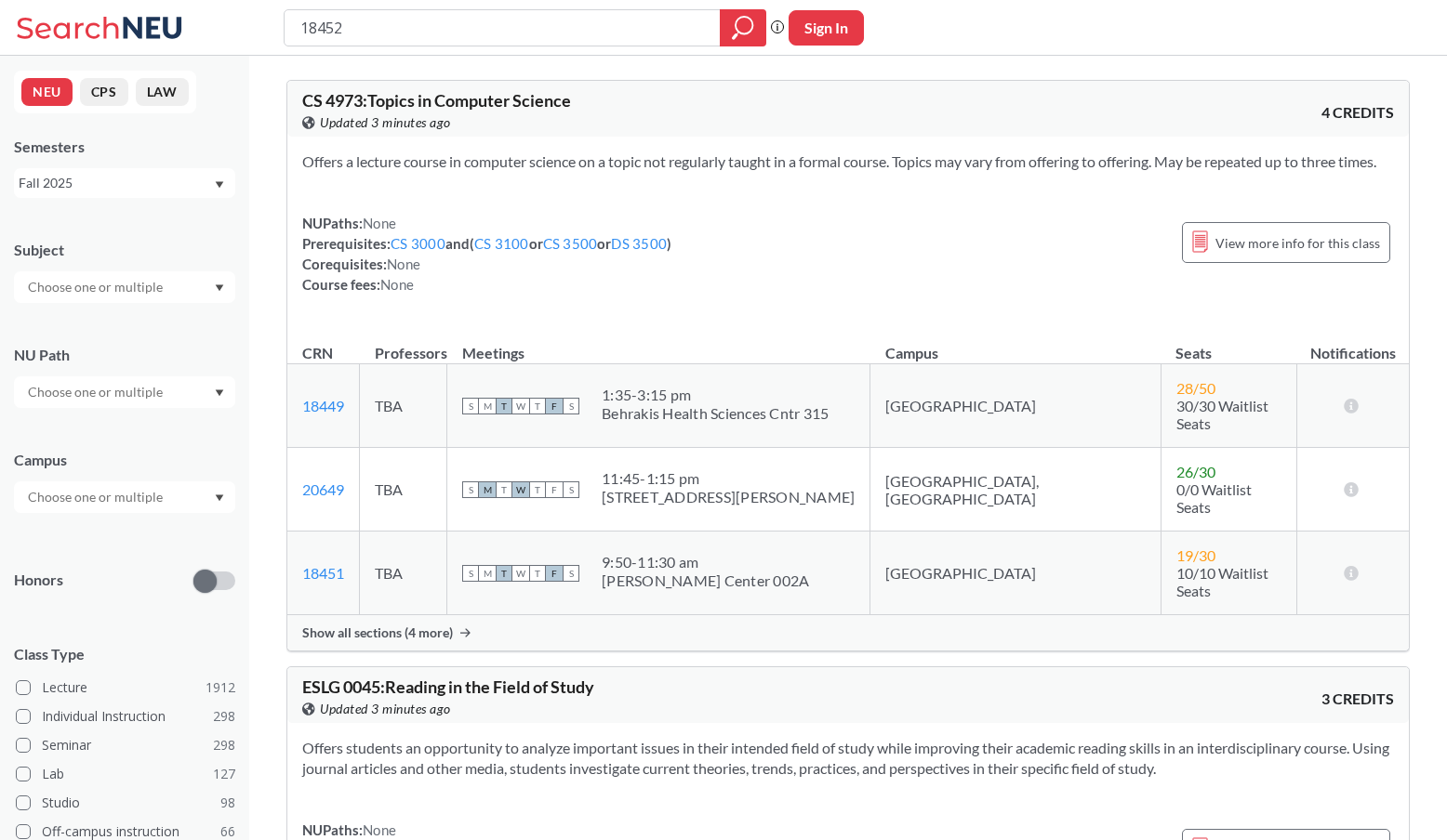
click at [460, 616] on icon at bounding box center [465, 633] width 10 height 10
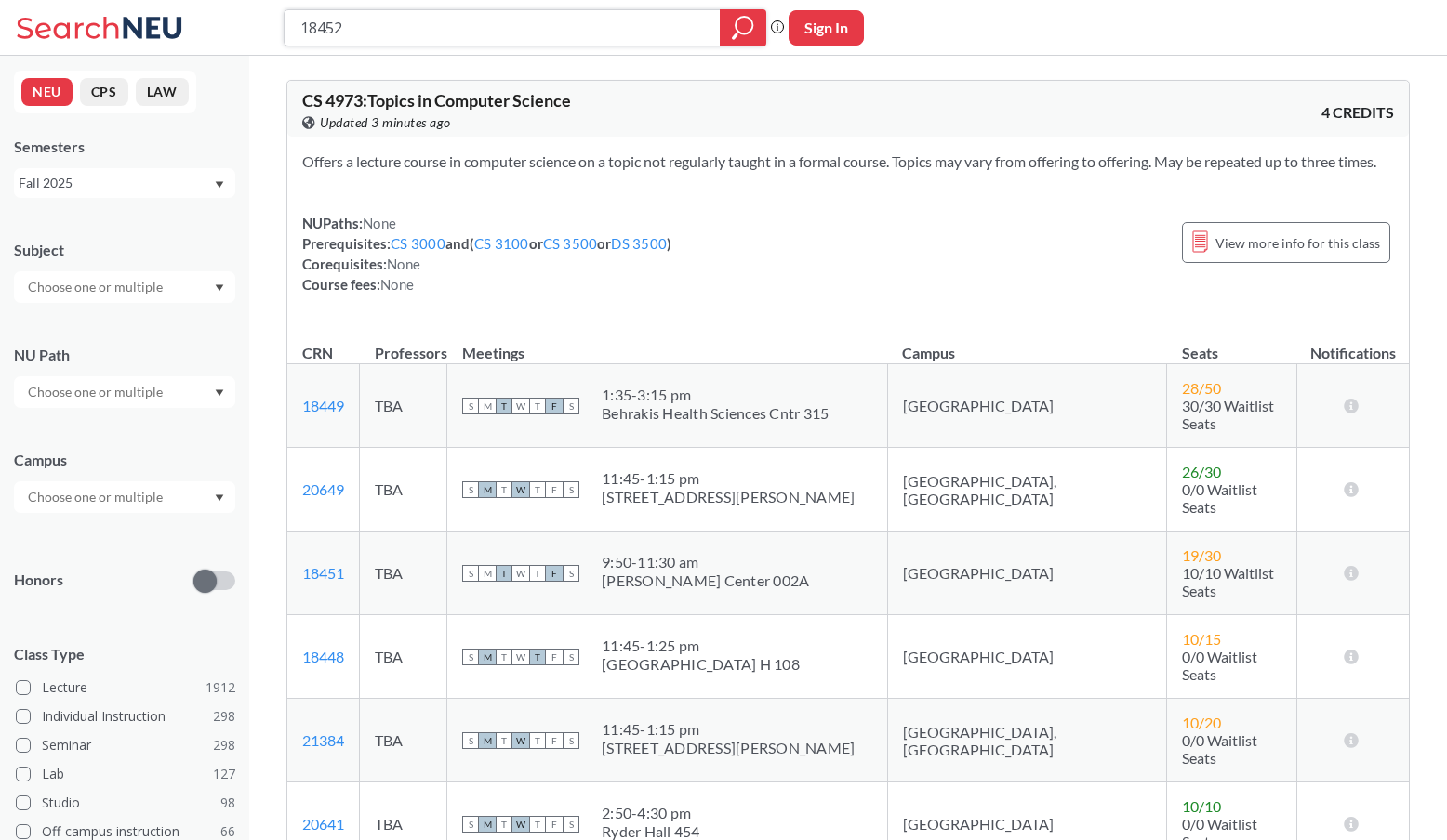
click at [595, 31] on input "18452" at bounding box center [502, 28] width 408 height 31
paste input "3"
type input "18453"
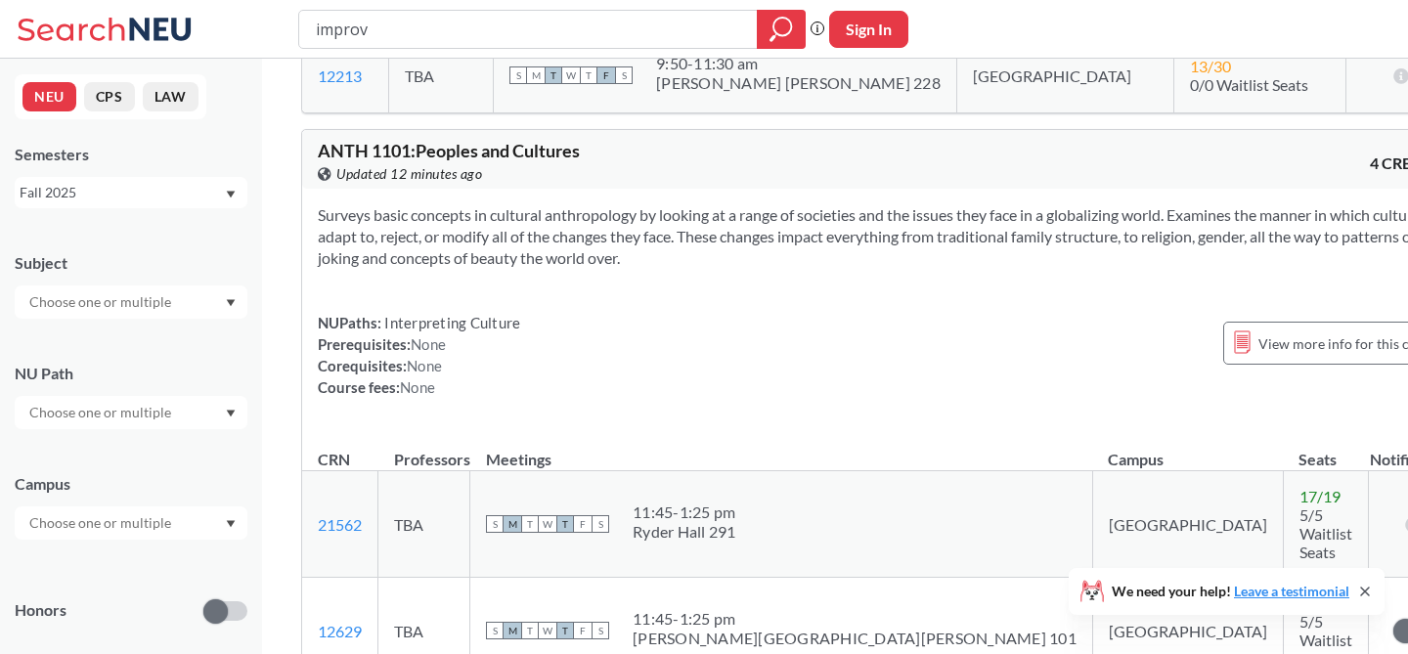
scroll to position [47444, 0]
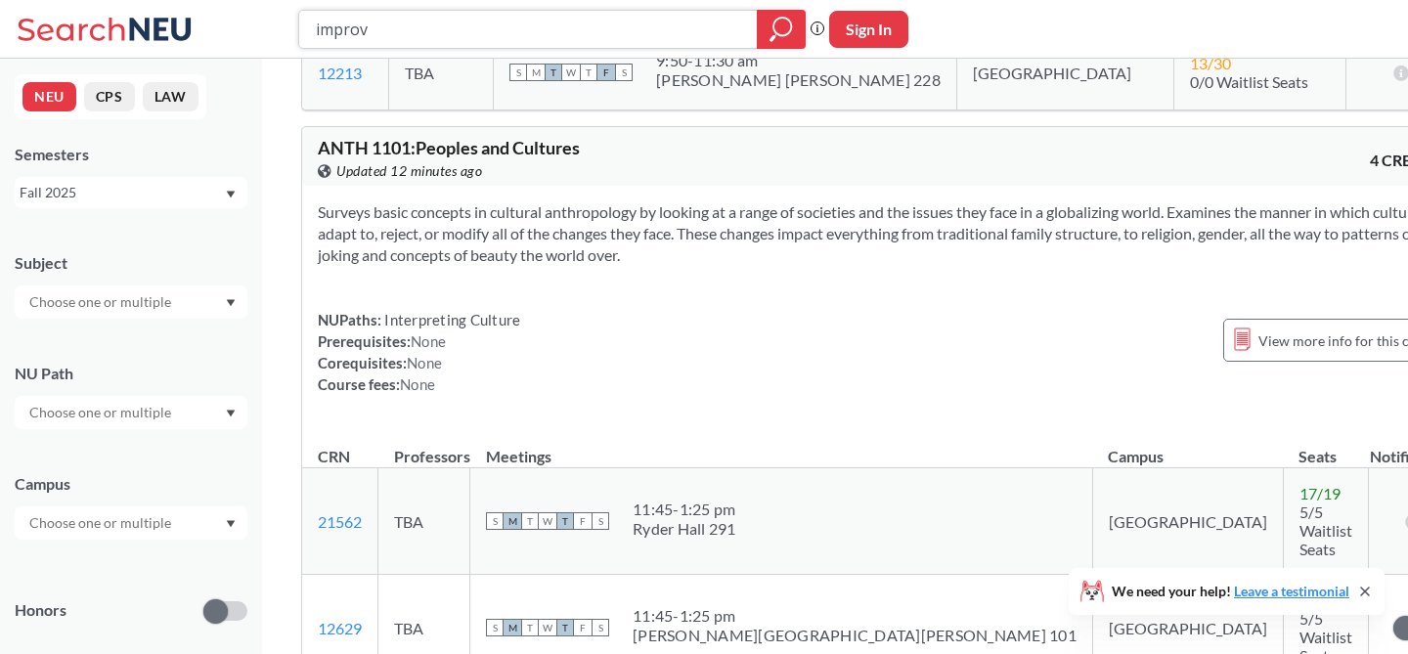
click at [557, 36] on input "improv" at bounding box center [528, 29] width 429 height 33
type input "design"
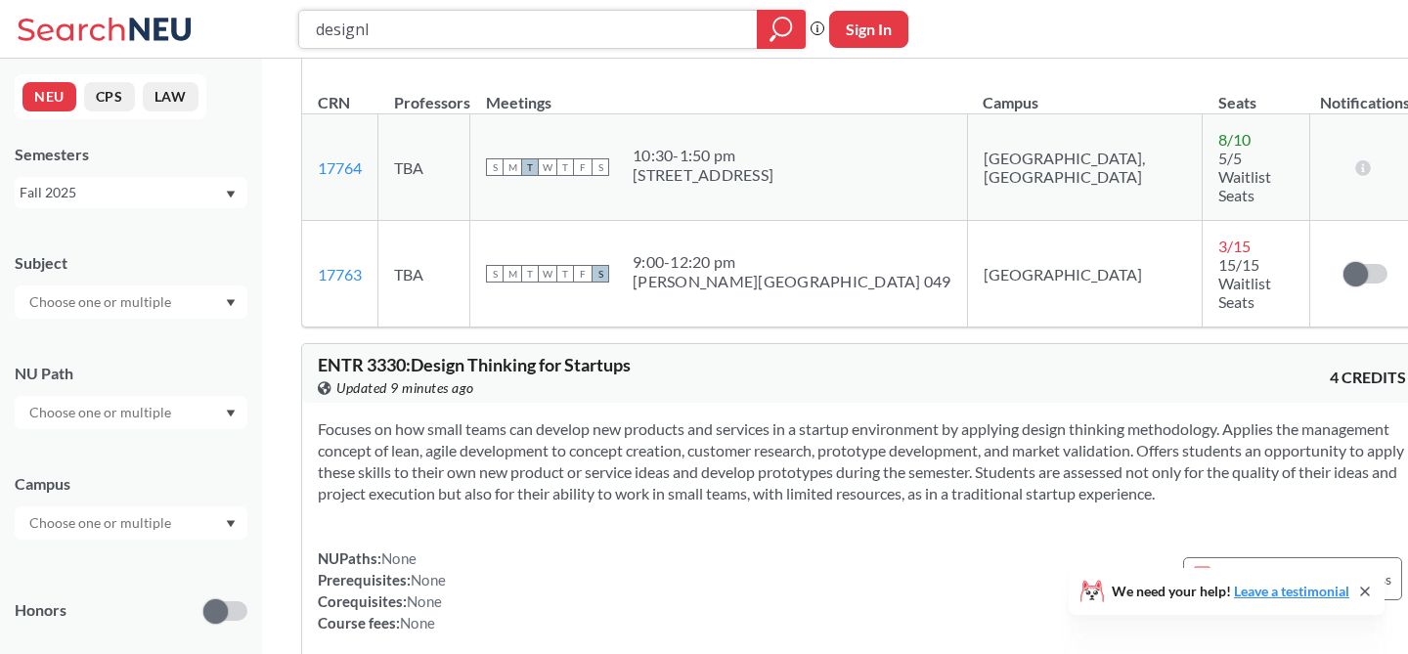
scroll to position [23506, 0]
click at [703, 29] on input "designl" at bounding box center [528, 29] width 429 height 33
type input "product"
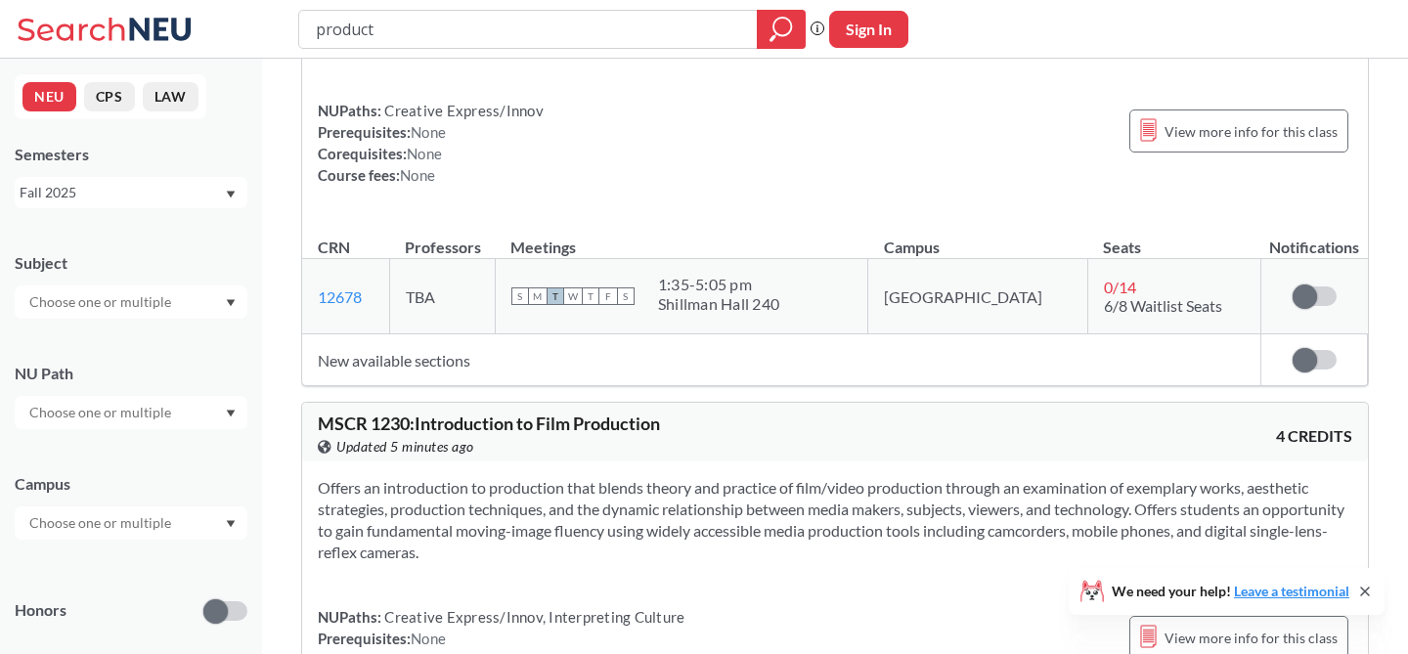
scroll to position [8261, 0]
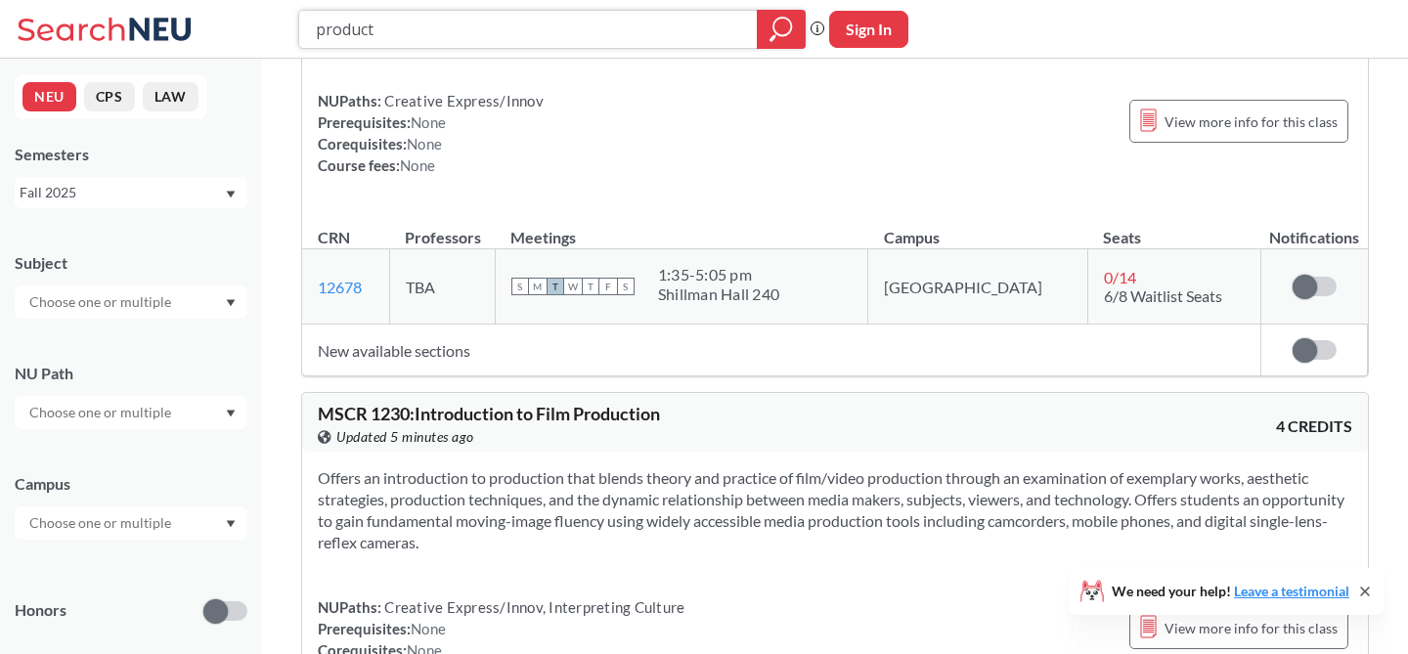
click at [573, 25] on input "product" at bounding box center [528, 29] width 429 height 33
type input "c"
type input "special topics cs"
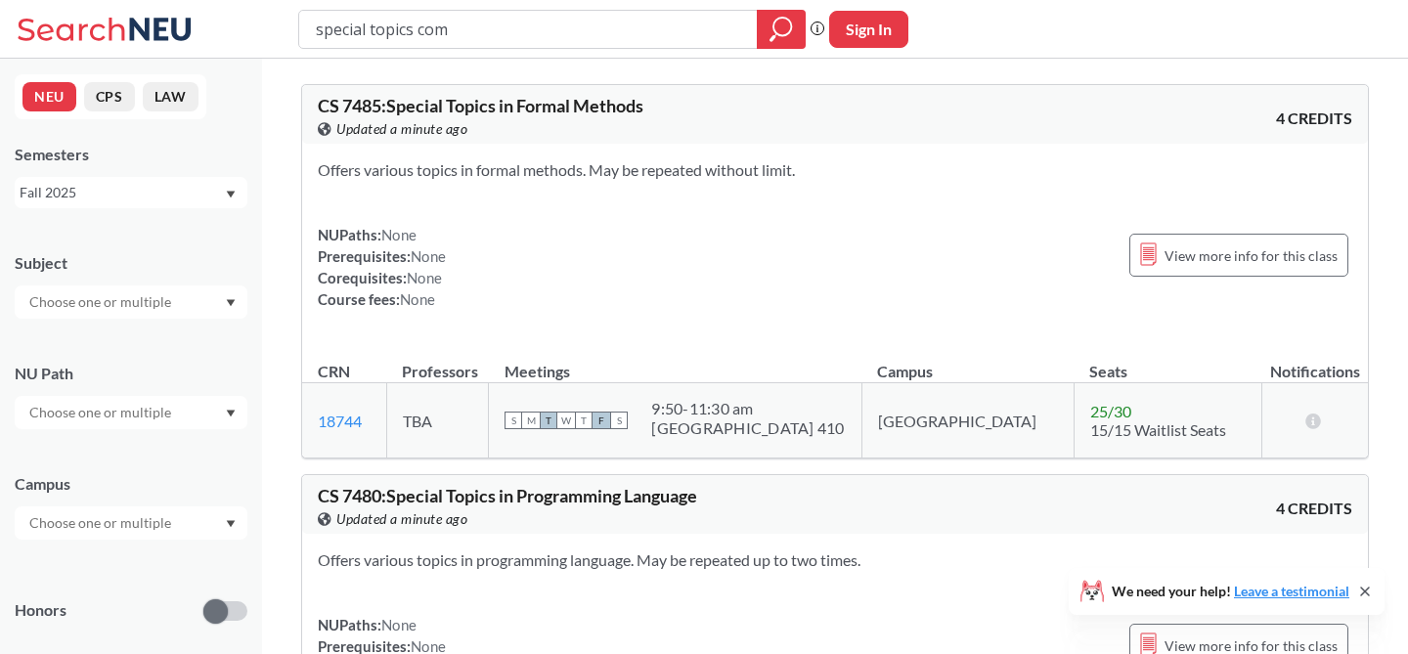
type input "special topics comp"
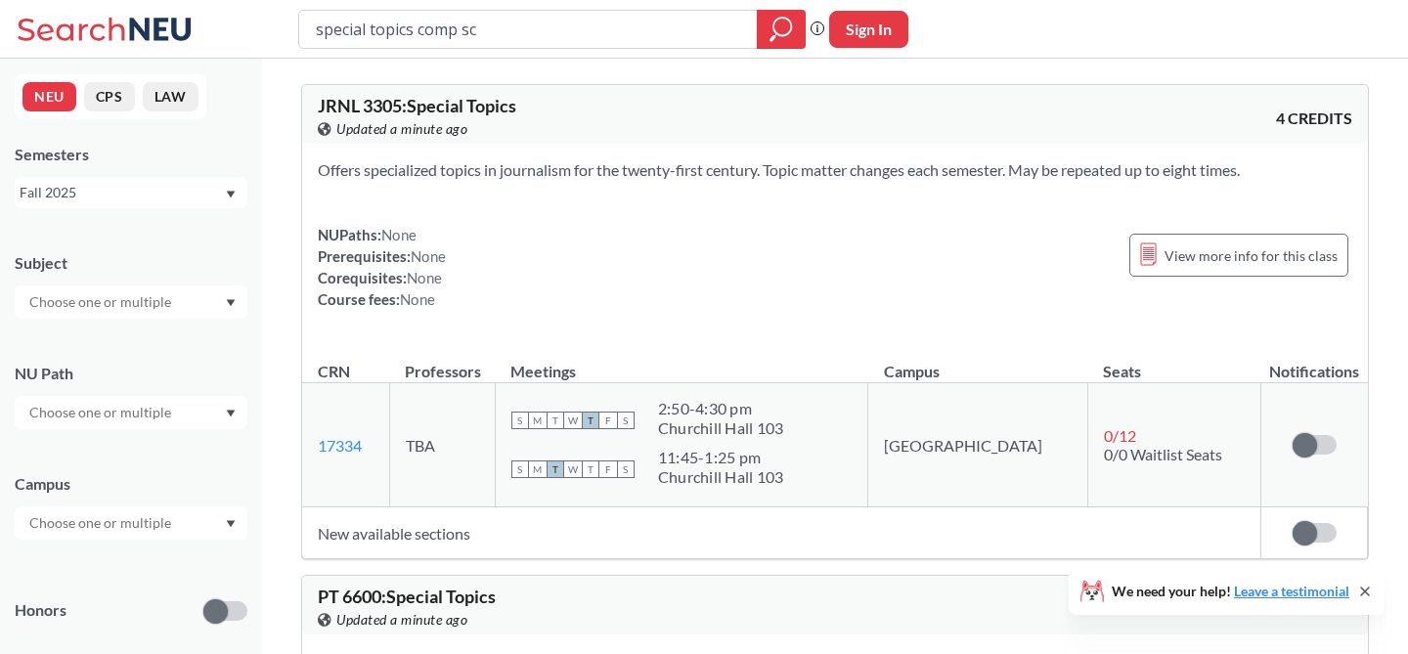
type input "special topics comp sci"
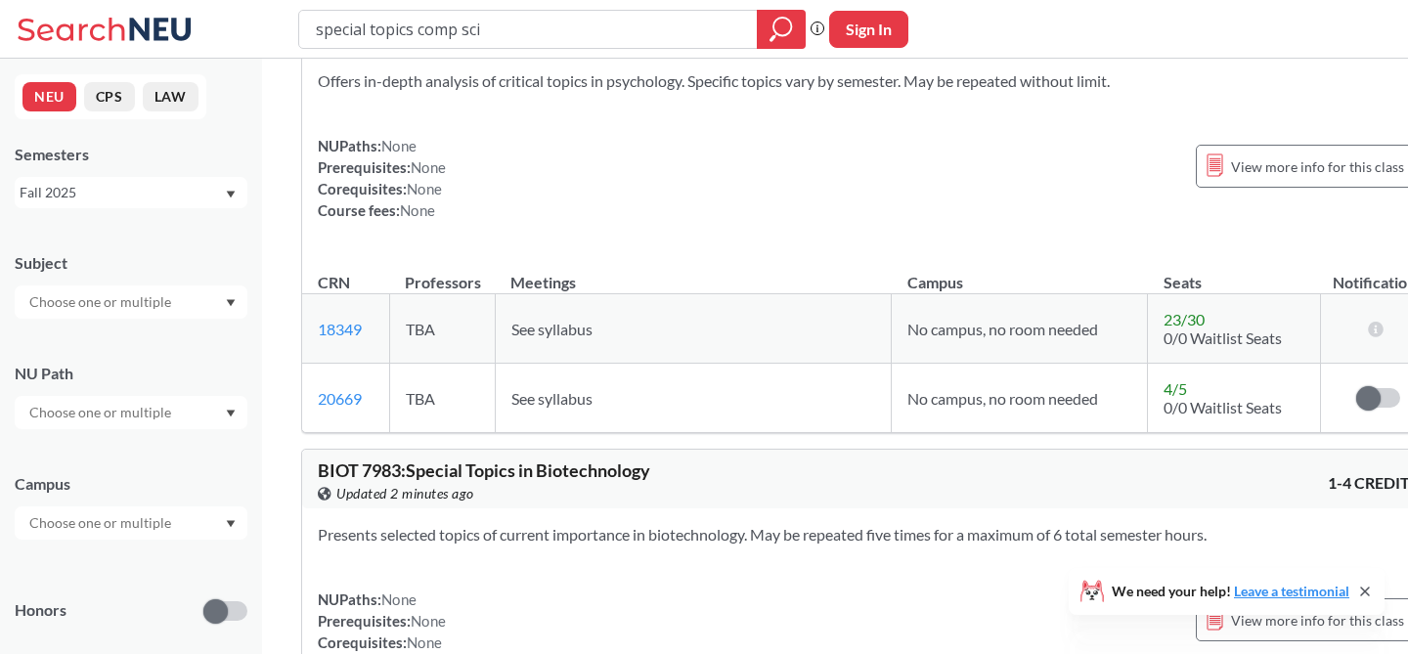
scroll to position [4153, 0]
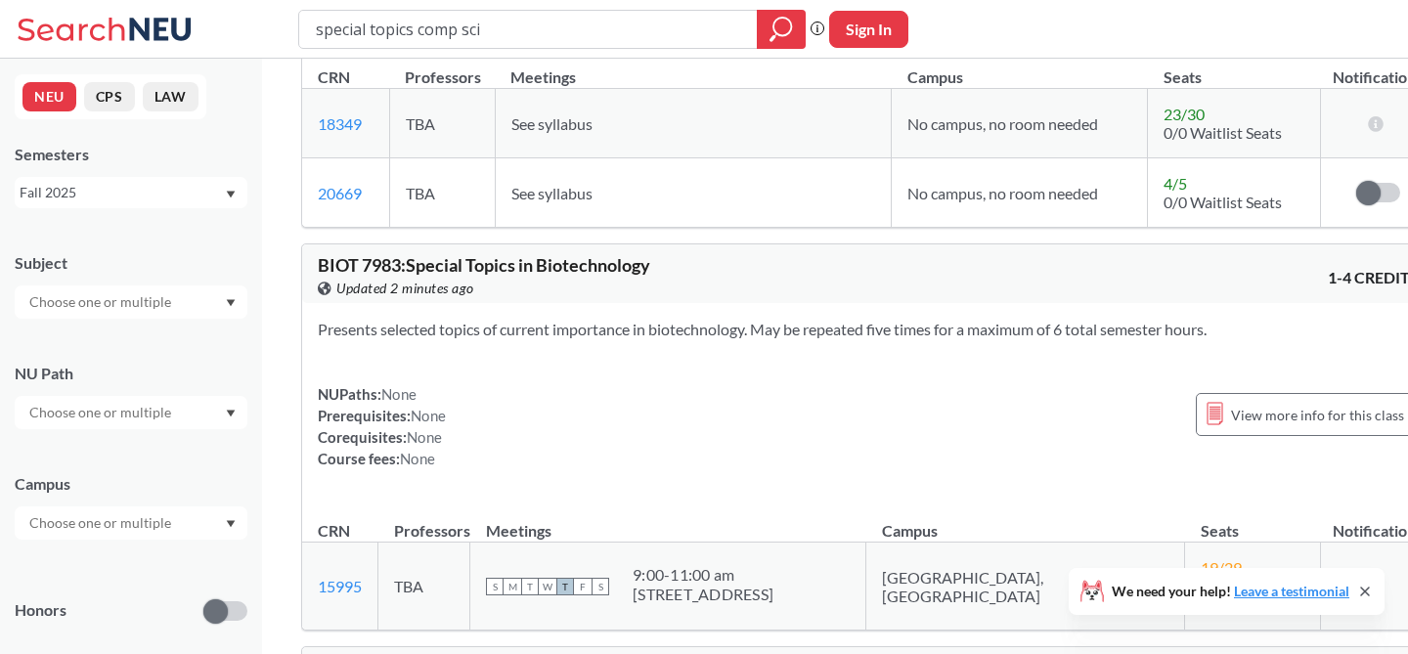
drag, startPoint x: 521, startPoint y: 27, endPoint x: 421, endPoint y: 27, distance: 99.7
click at [421, 27] on input "special topics comp sci" at bounding box center [528, 29] width 429 height 33
type input "special topics"
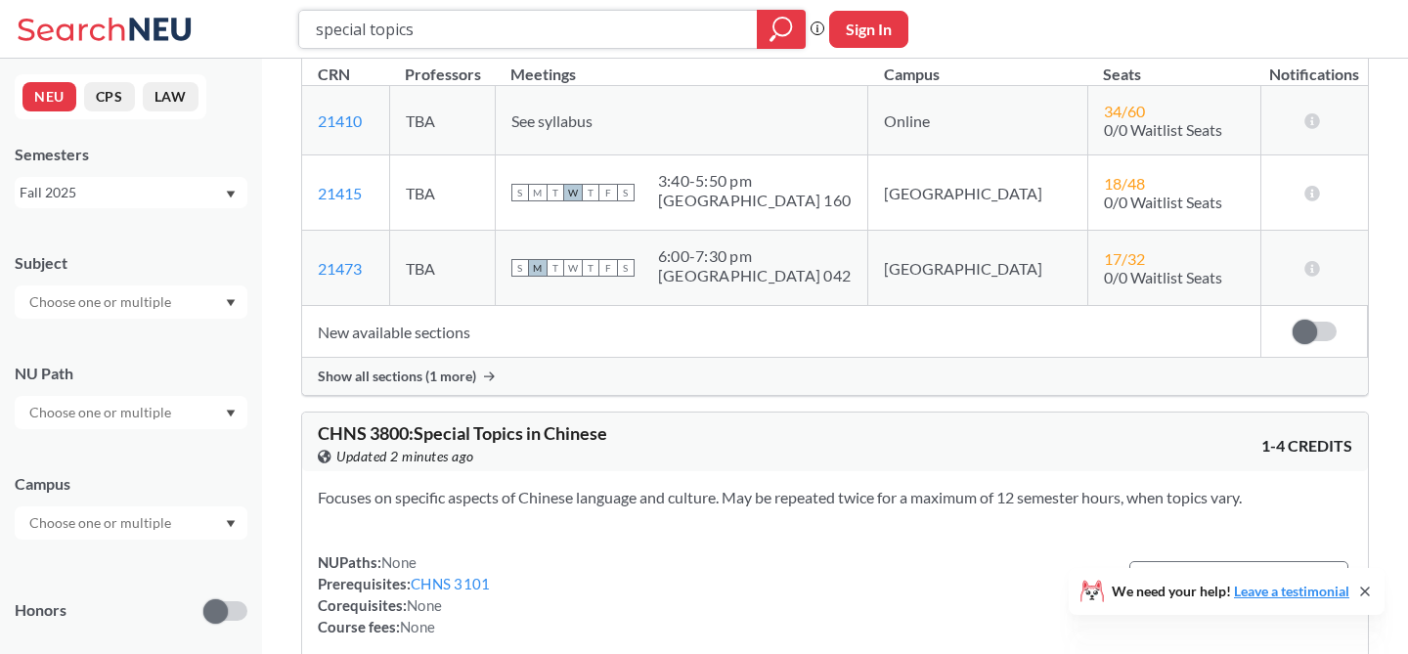
scroll to position [1901, 0]
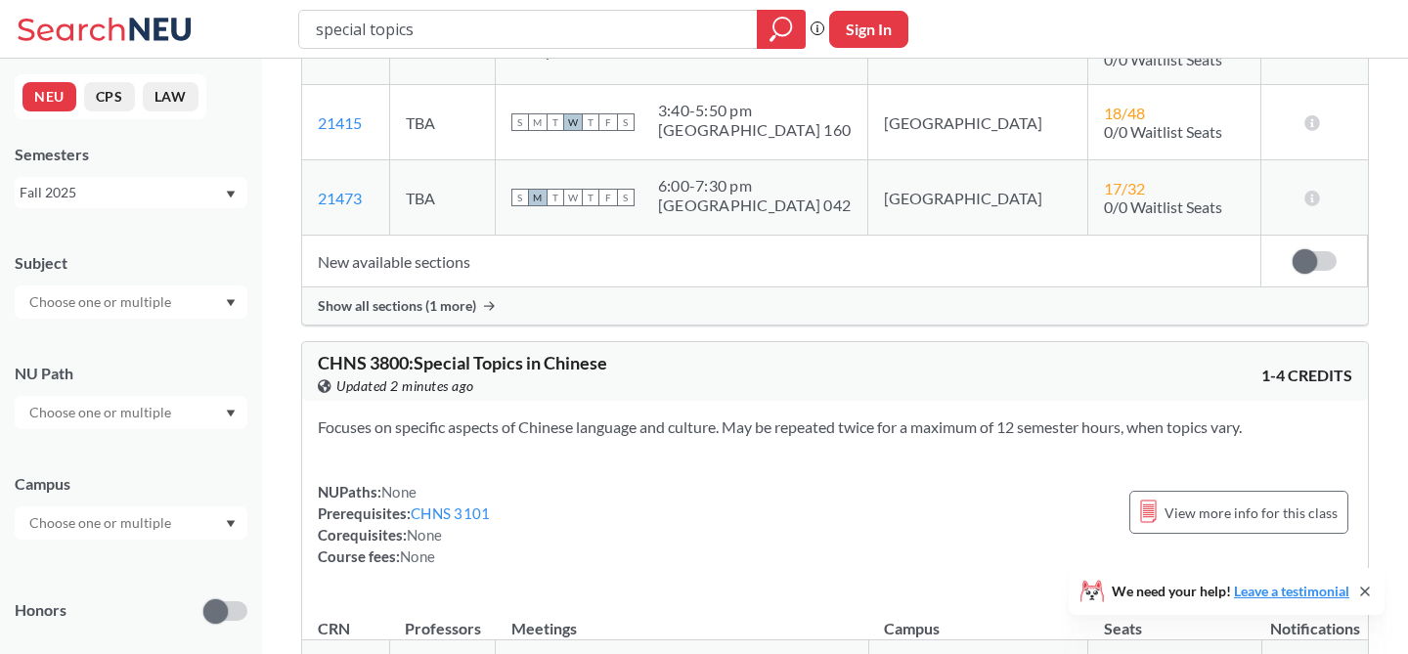
click at [785, 560] on div "Focuses on specific aspects of Chinese language and culture. May be repeated tw…" at bounding box center [835, 500] width 1066 height 198
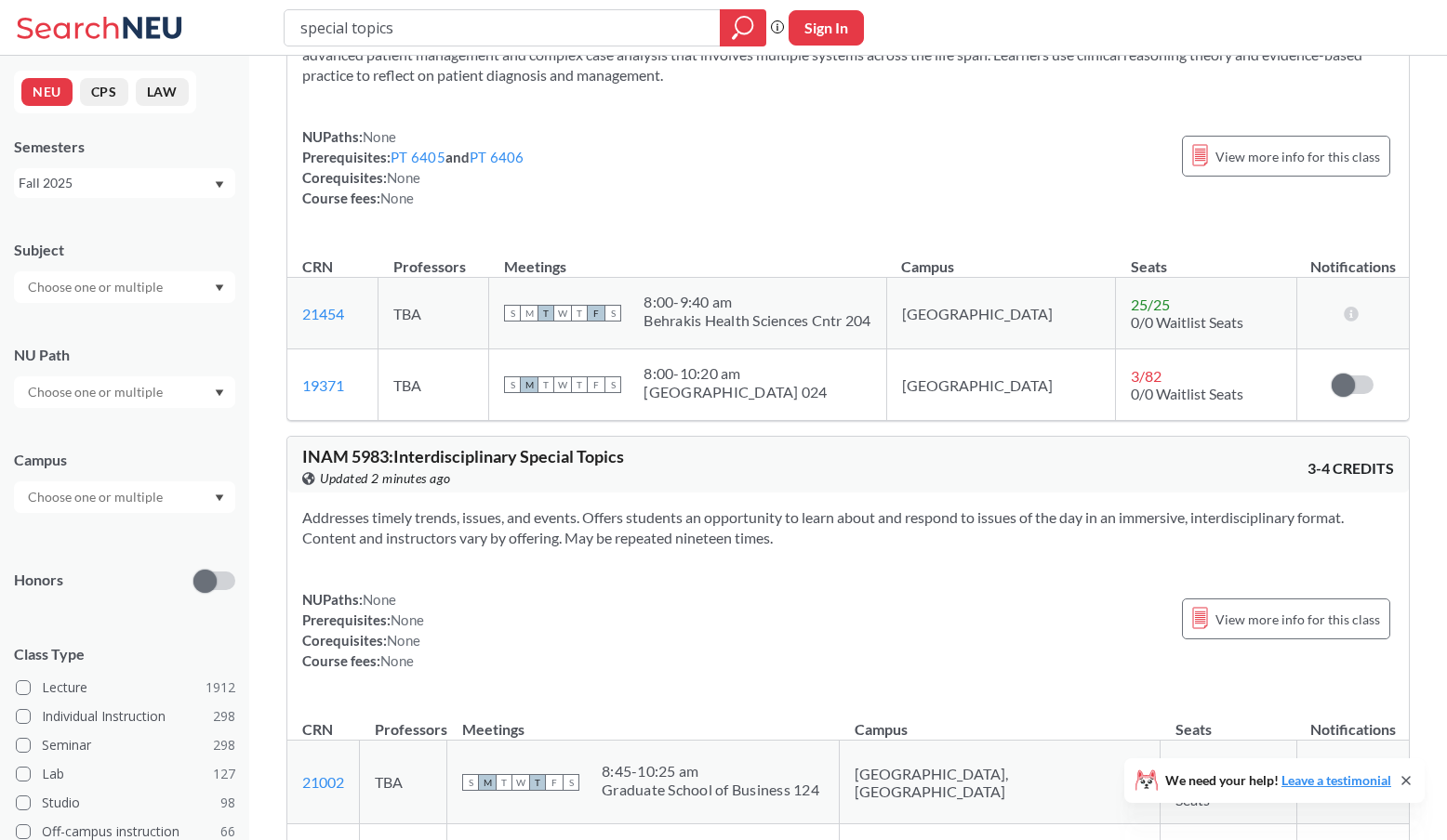
scroll to position [0, 0]
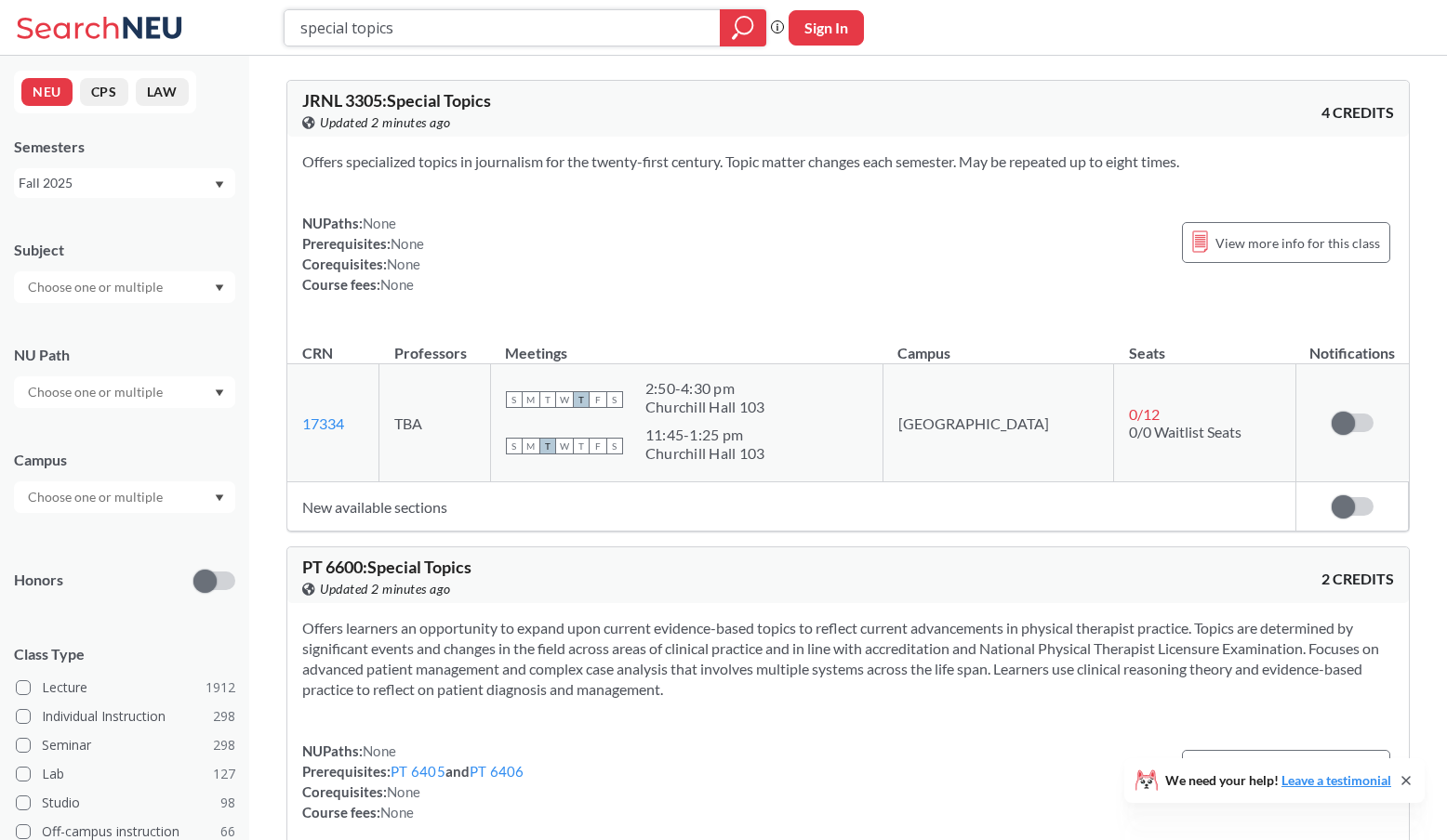
click at [669, 36] on input "special topics" at bounding box center [502, 28] width 408 height 31
